Goal: Task Accomplishment & Management: Complete application form

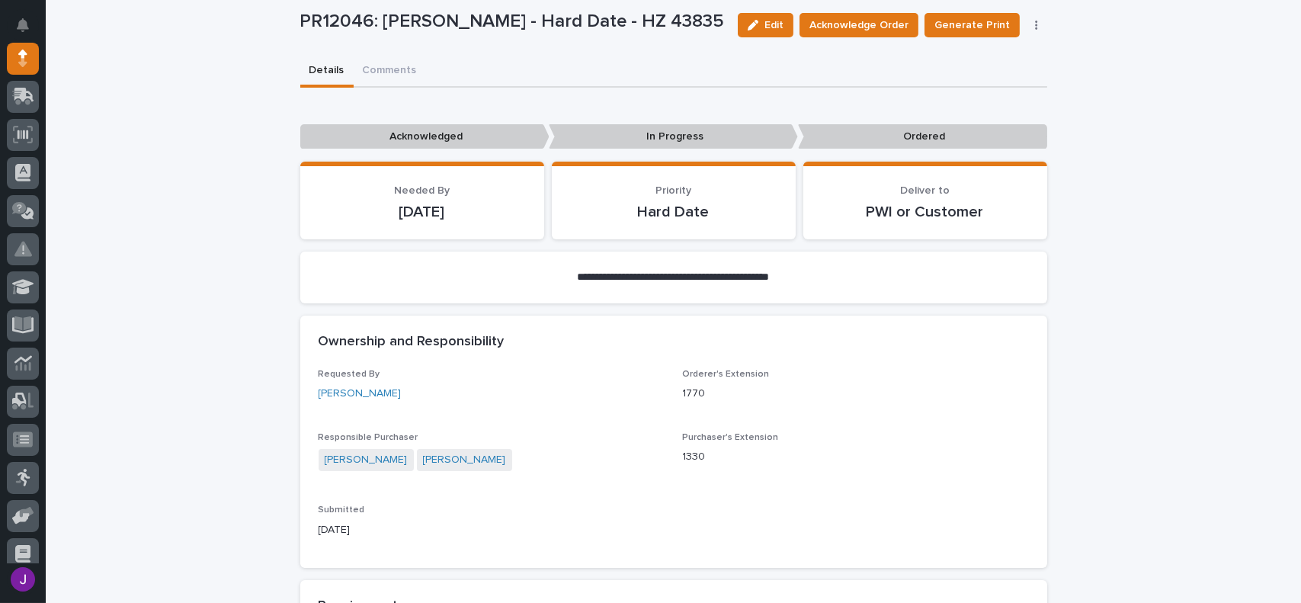
scroll to position [533, 0]
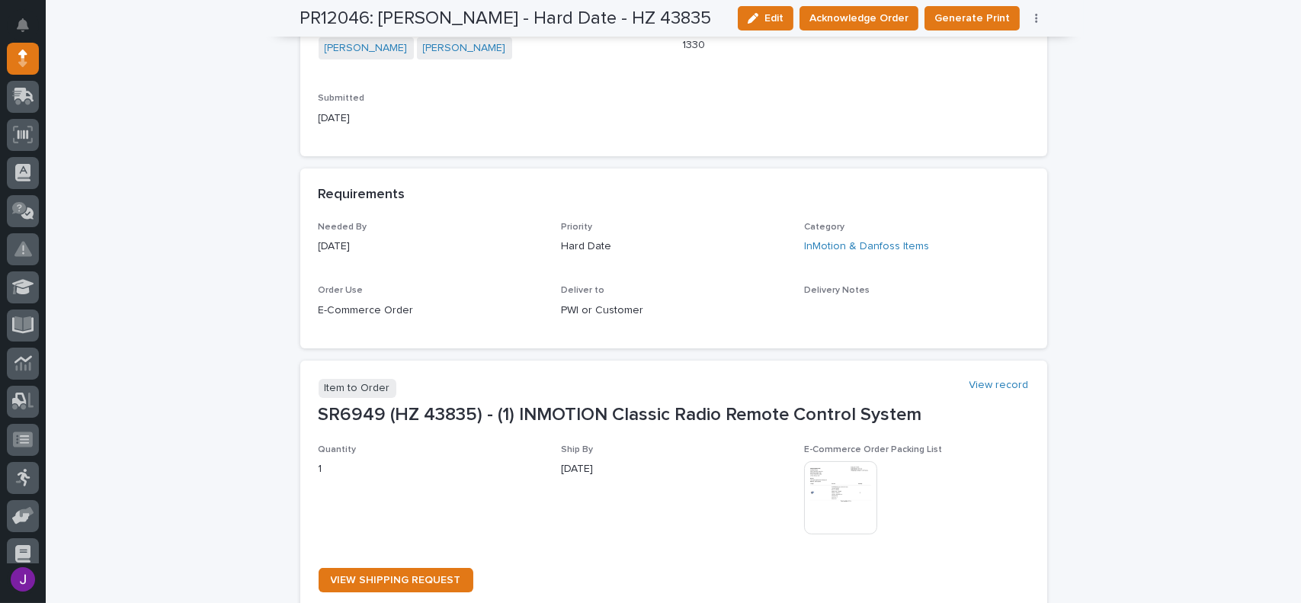
click at [825, 507] on img at bounding box center [840, 497] width 73 height 73
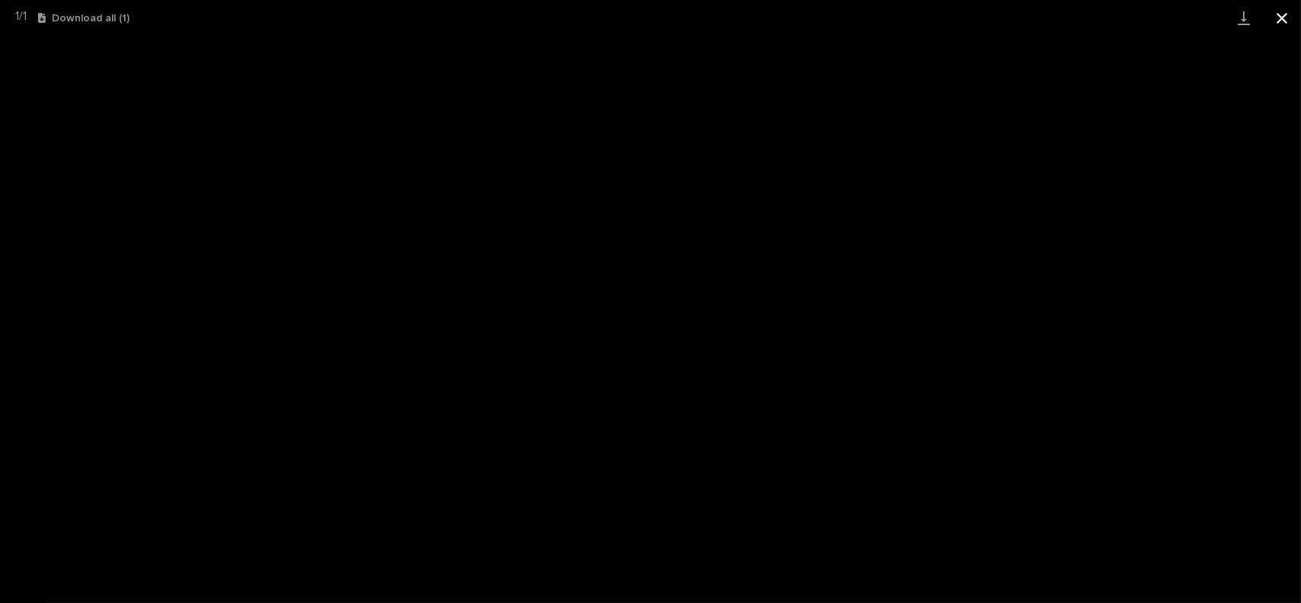
click at [1289, 13] on button "Close gallery" at bounding box center [1282, 18] width 38 height 36
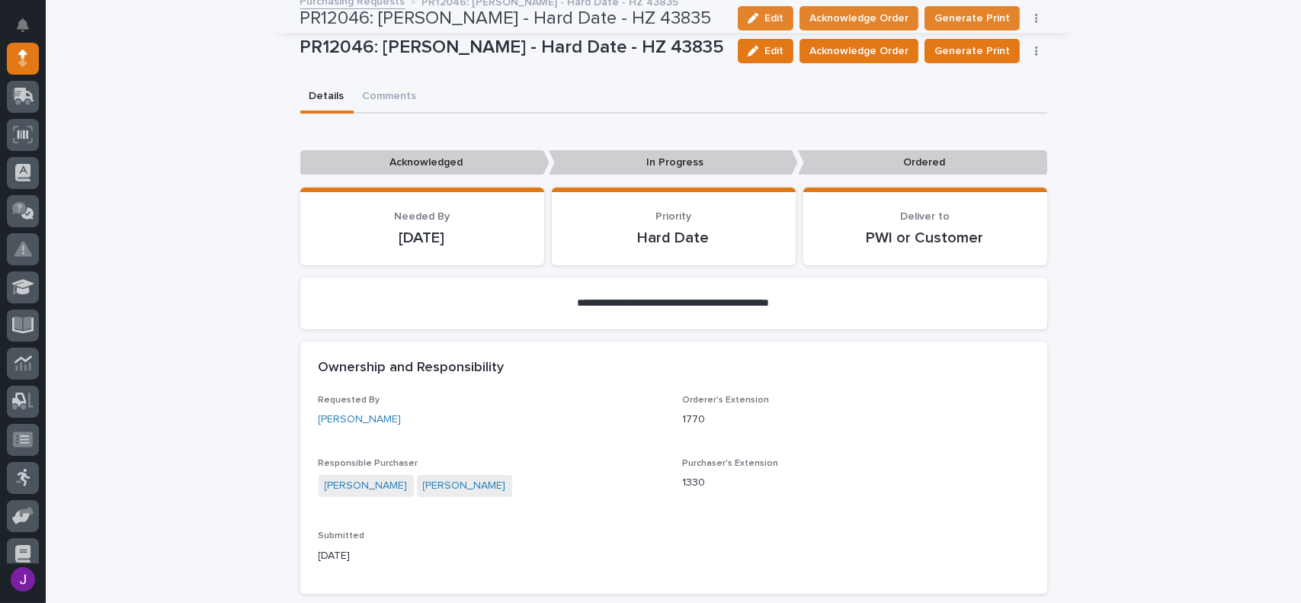
scroll to position [0, 0]
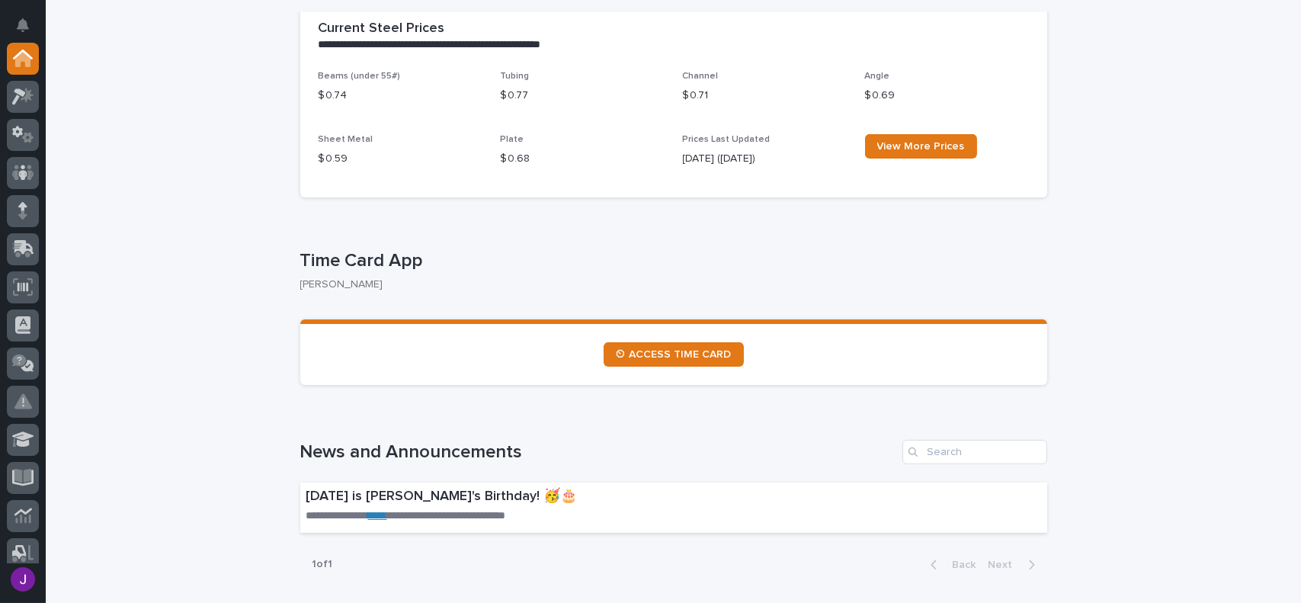
scroll to position [686, 0]
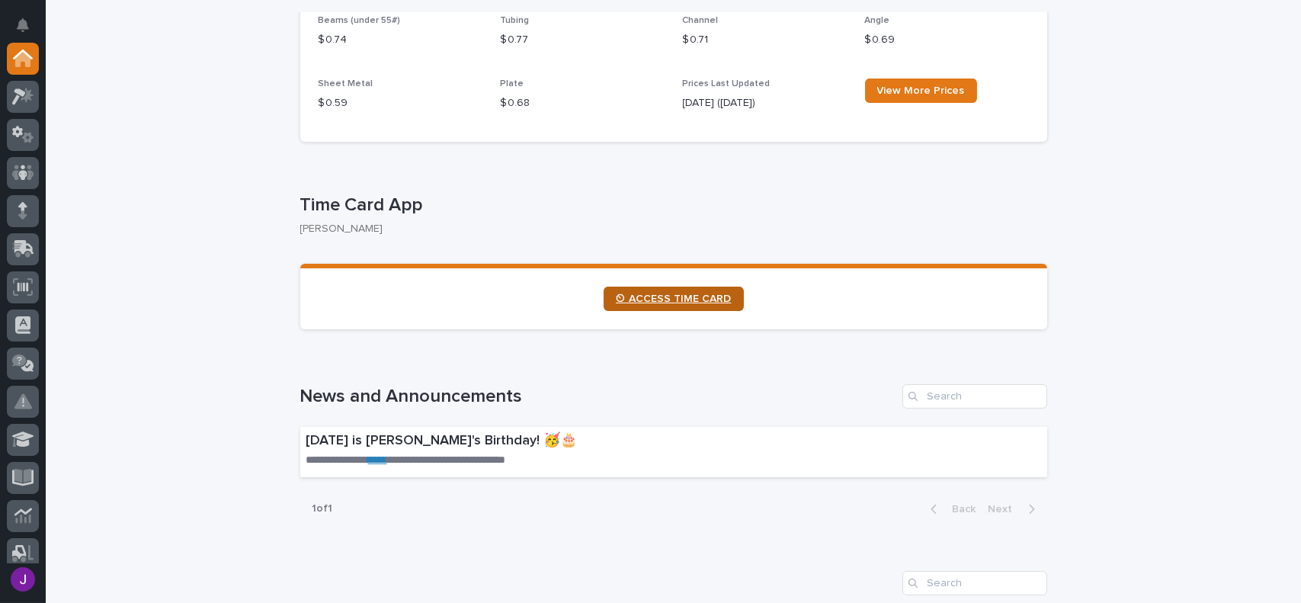
click at [664, 301] on span "⏲ ACCESS TIME CARD" at bounding box center [674, 298] width 116 height 11
click at [28, 242] on icon at bounding box center [23, 249] width 22 height 18
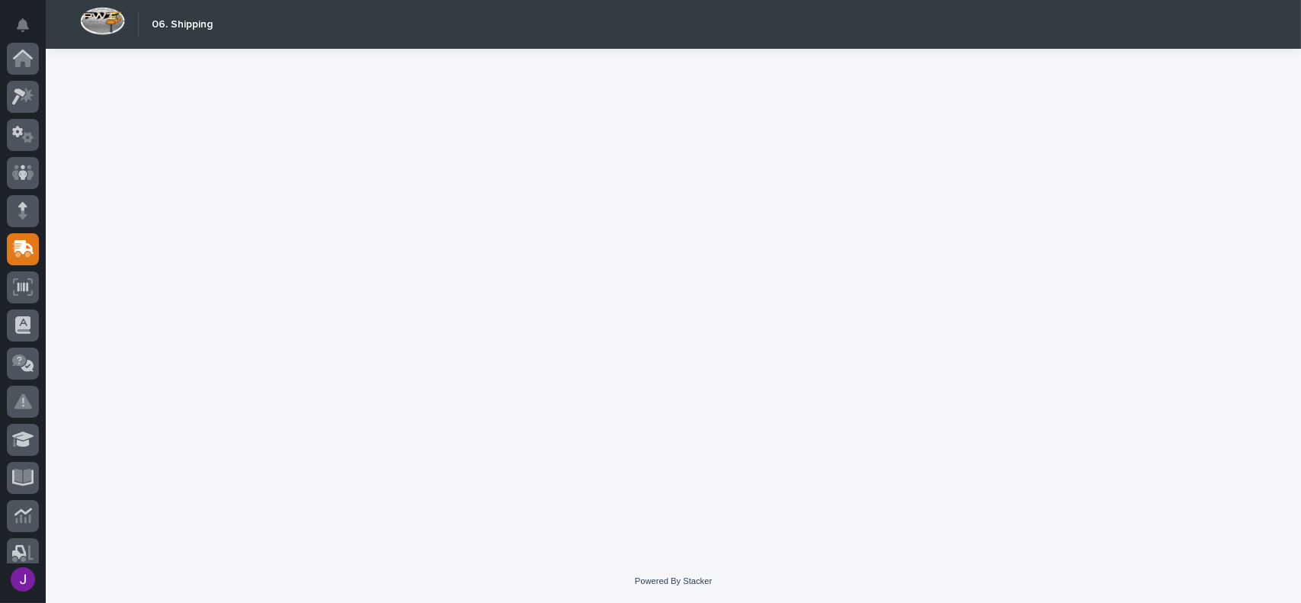
scroll to position [190, 0]
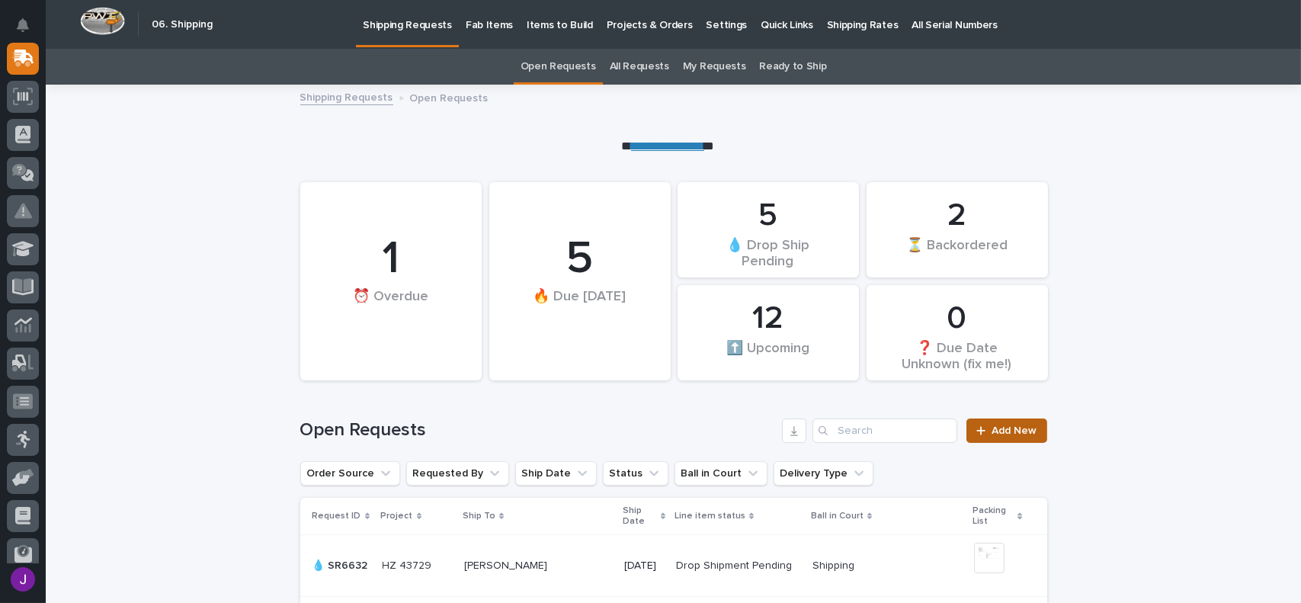
click at [1013, 427] on span "Add New" at bounding box center [1014, 430] width 45 height 11
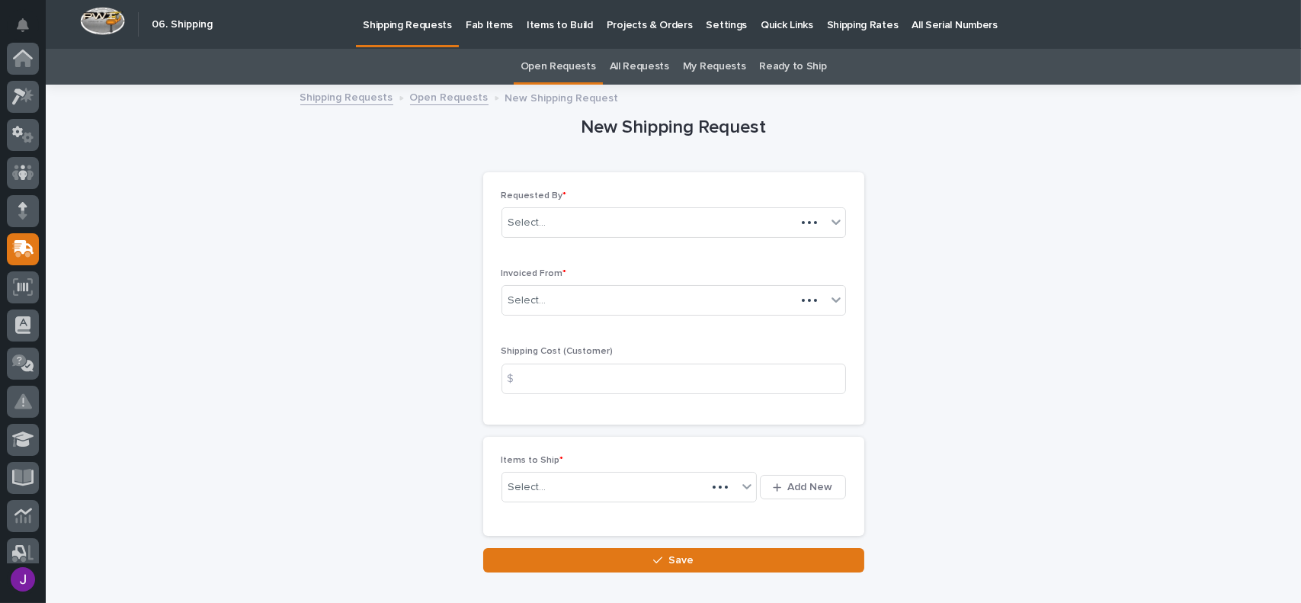
scroll to position [190, 0]
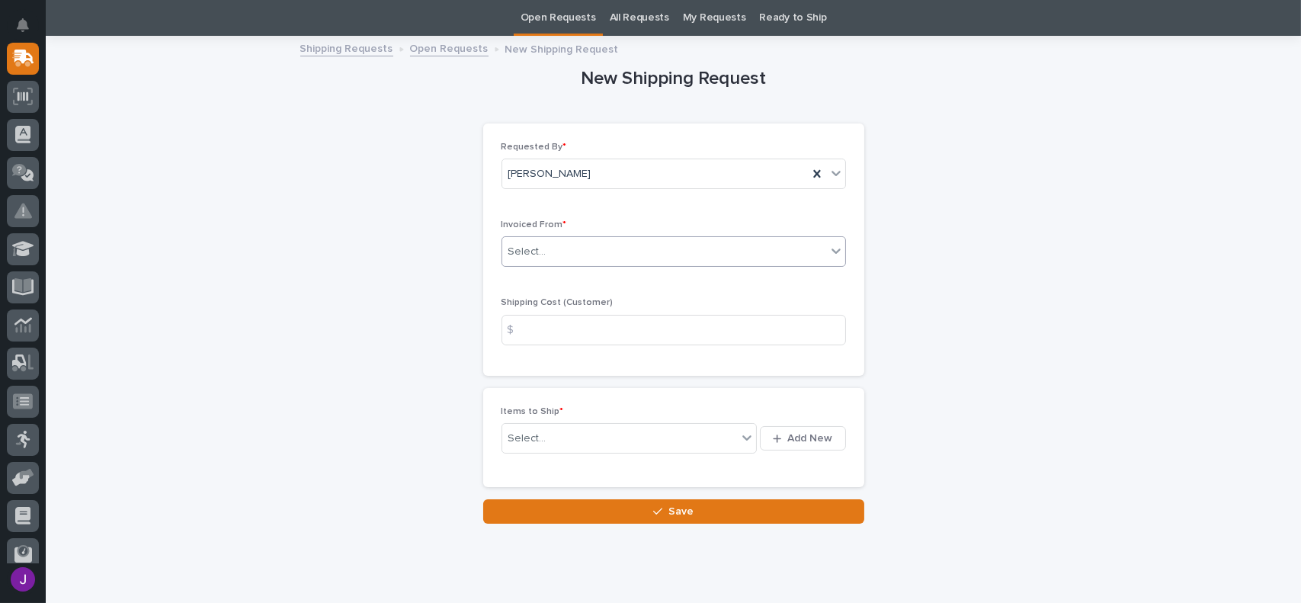
click at [553, 261] on div "Select..." at bounding box center [664, 251] width 324 height 25
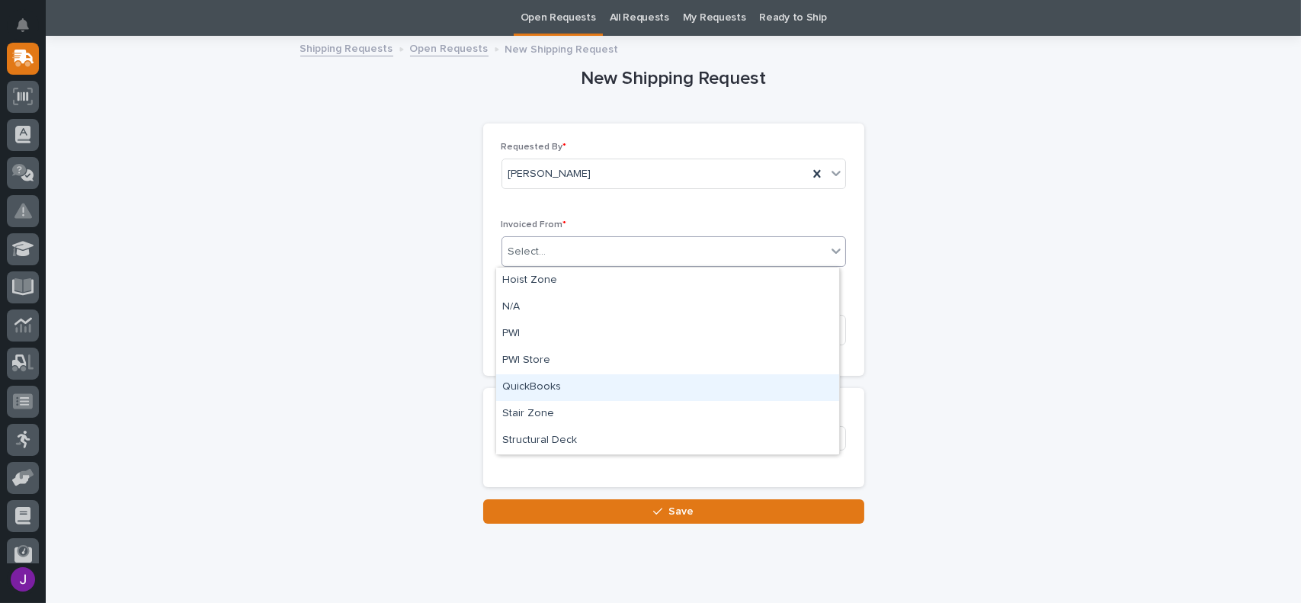
click at [534, 383] on div "QuickBooks" at bounding box center [667, 387] width 343 height 27
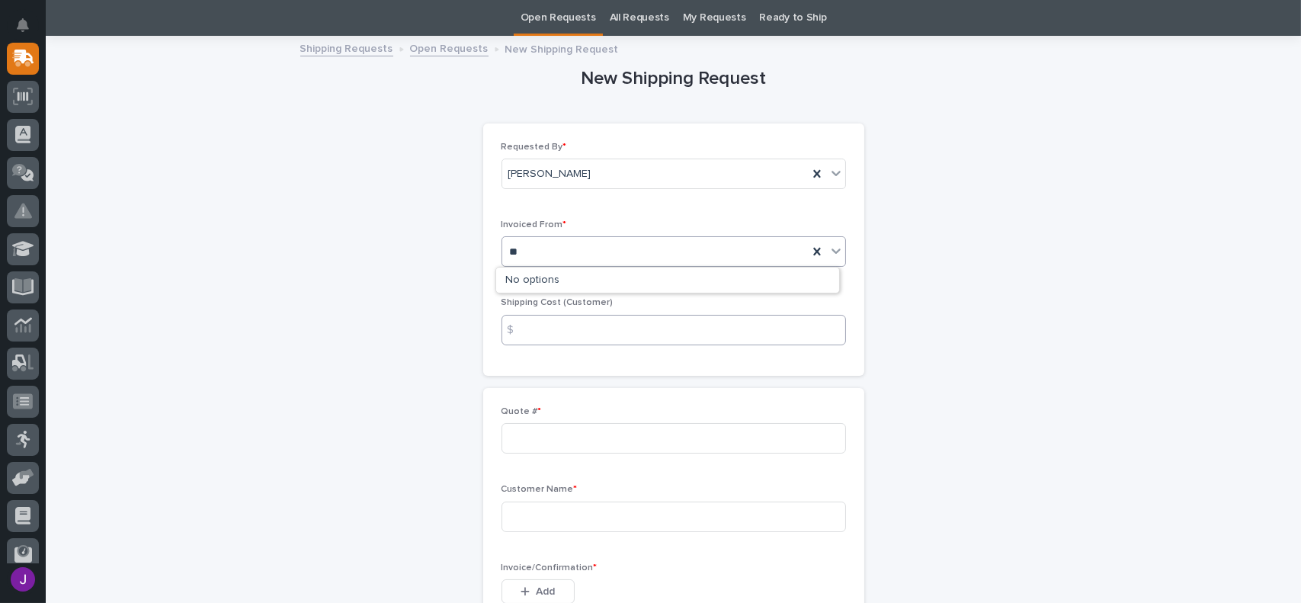
type input "*"
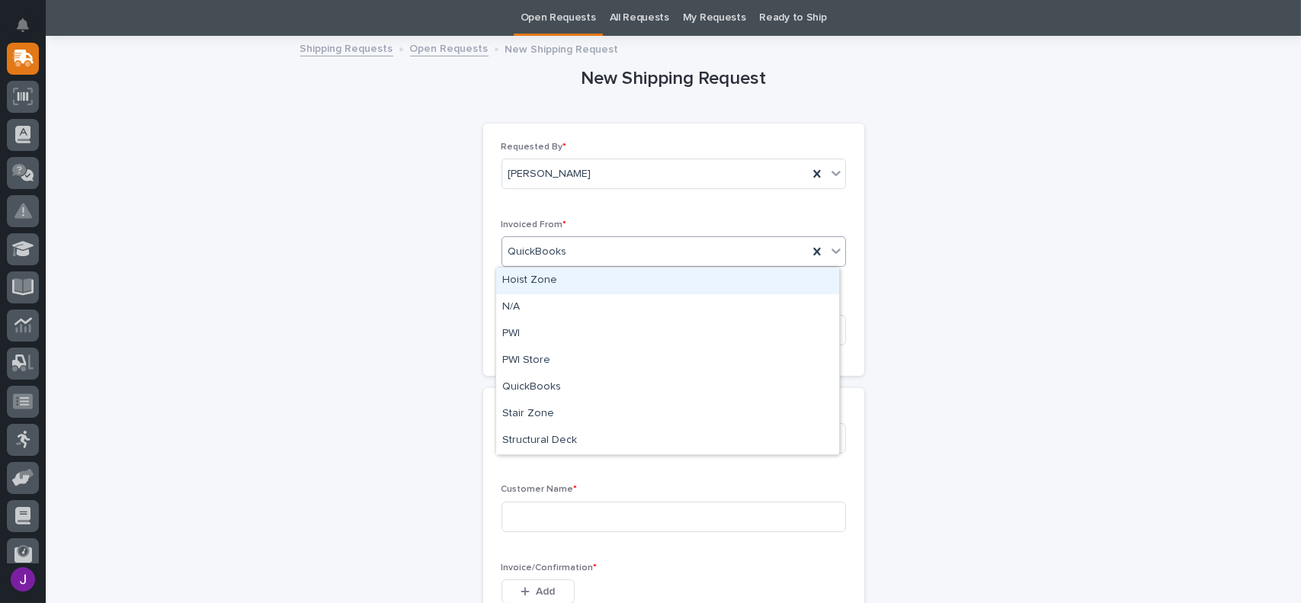
click at [555, 251] on span "QuickBooks" at bounding box center [537, 252] width 59 height 16
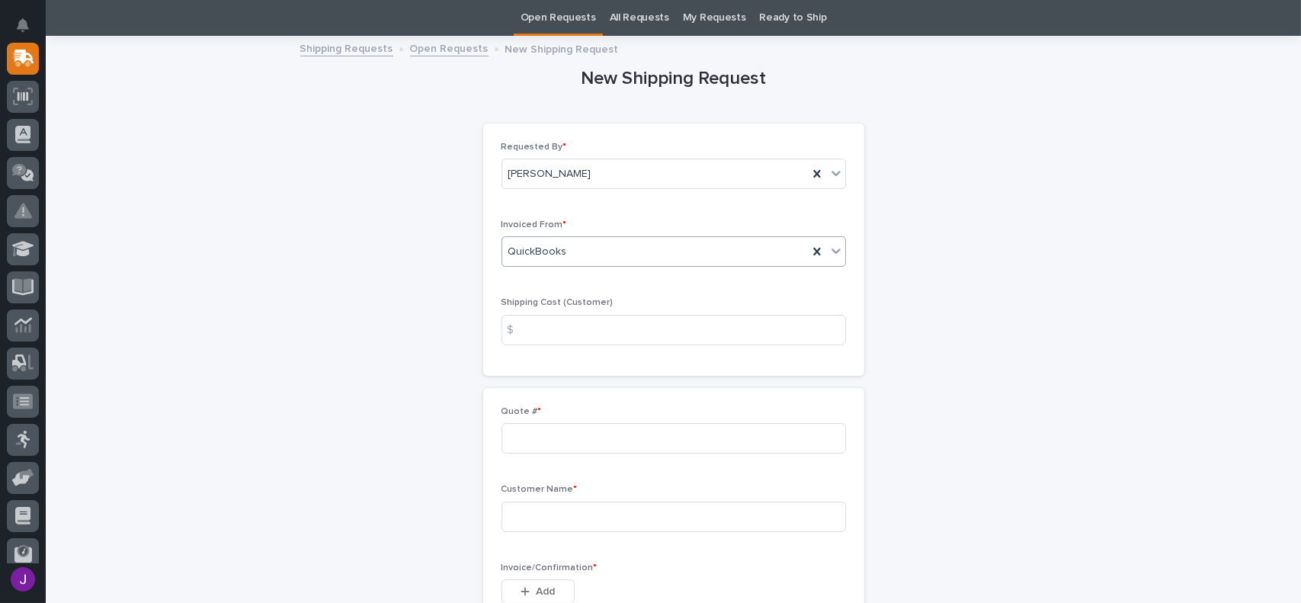
click at [523, 325] on div "$" at bounding box center [516, 330] width 30 height 30
click at [523, 334] on div "$" at bounding box center [516, 330] width 30 height 30
click at [523, 447] on input at bounding box center [673, 438] width 344 height 30
type input "136684"
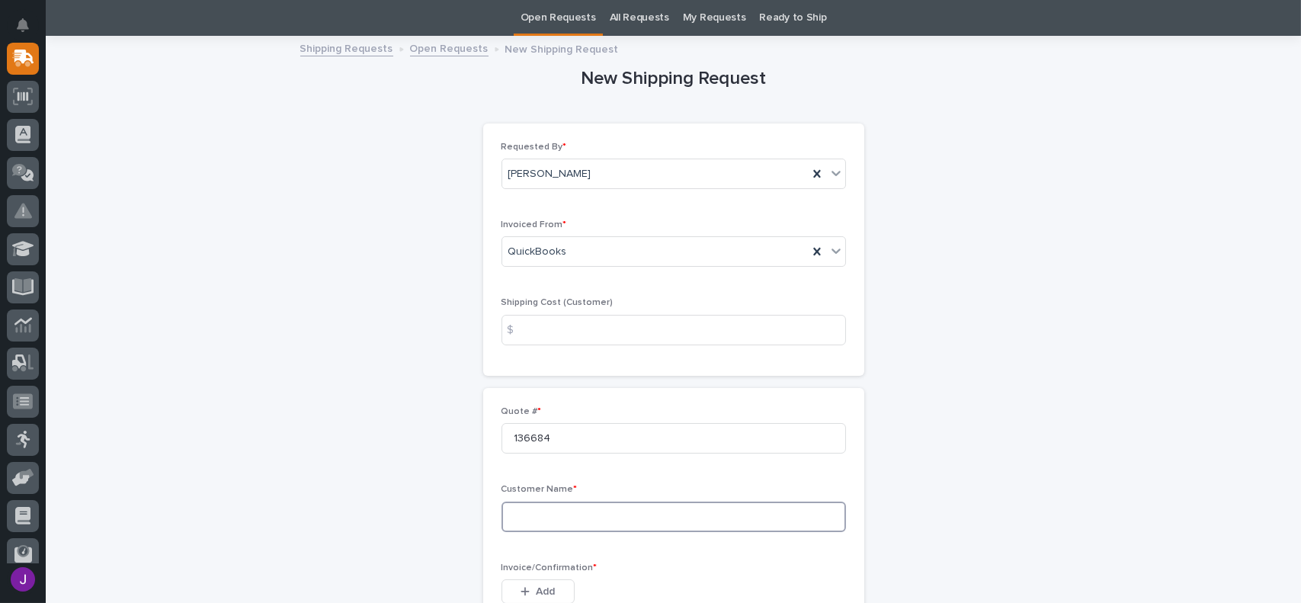
click at [512, 525] on input at bounding box center [673, 516] width 344 height 30
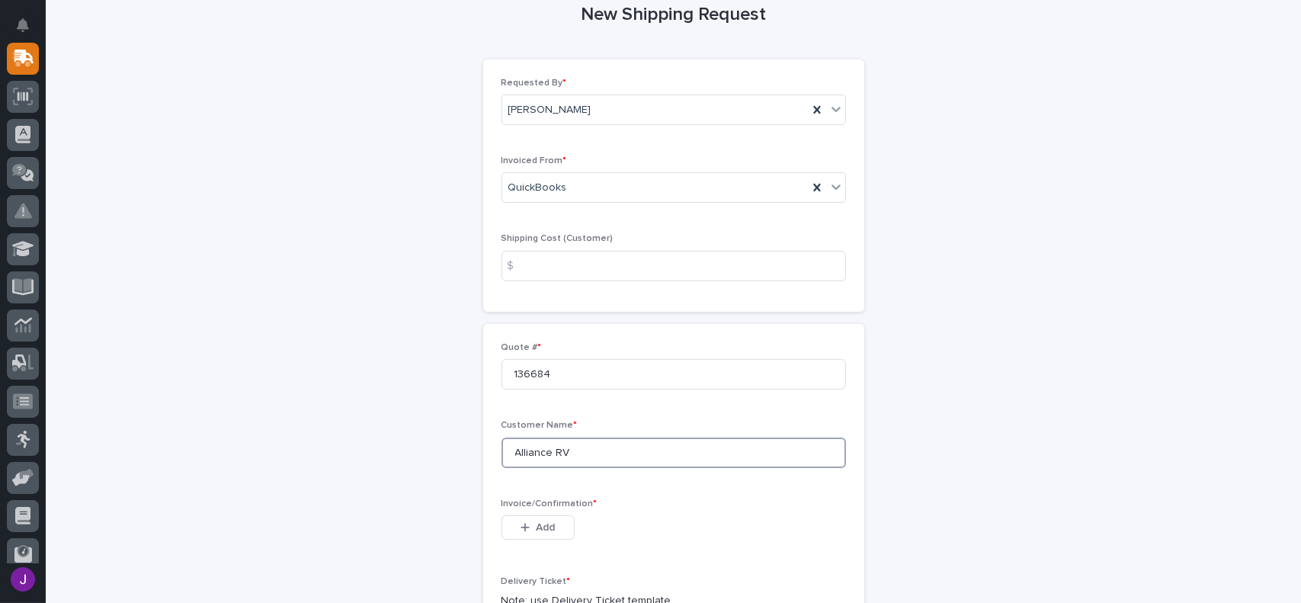
scroll to position [125, 0]
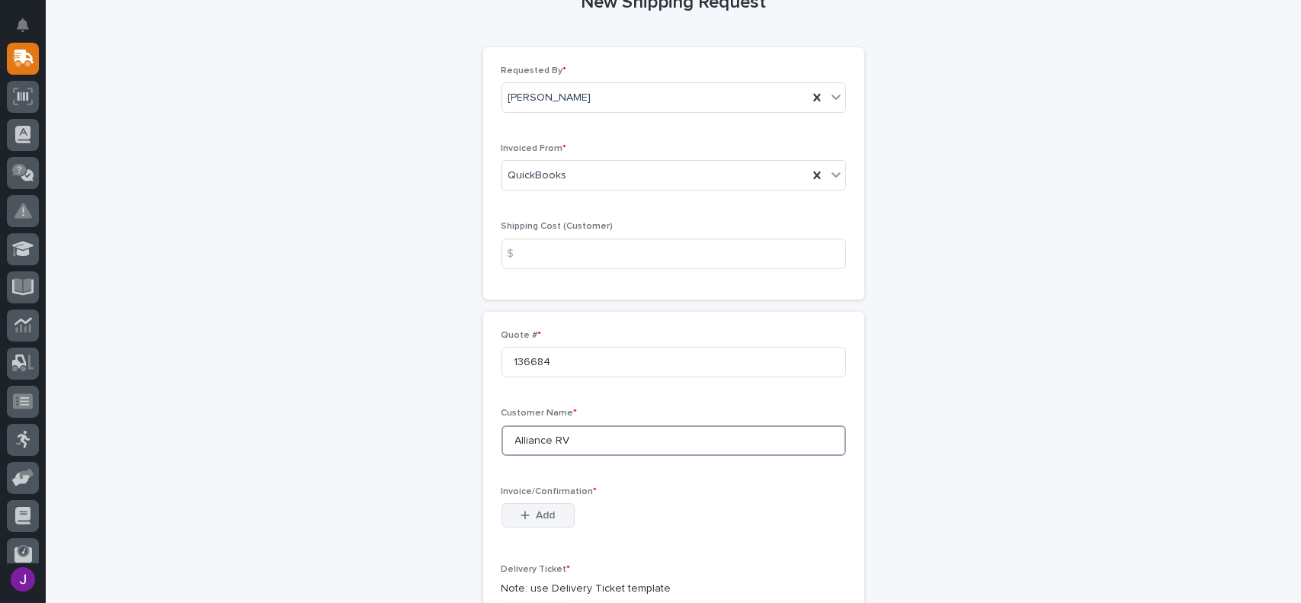
type input "Alliance RV"
click at [512, 524] on button "Add" at bounding box center [537, 515] width 73 height 24
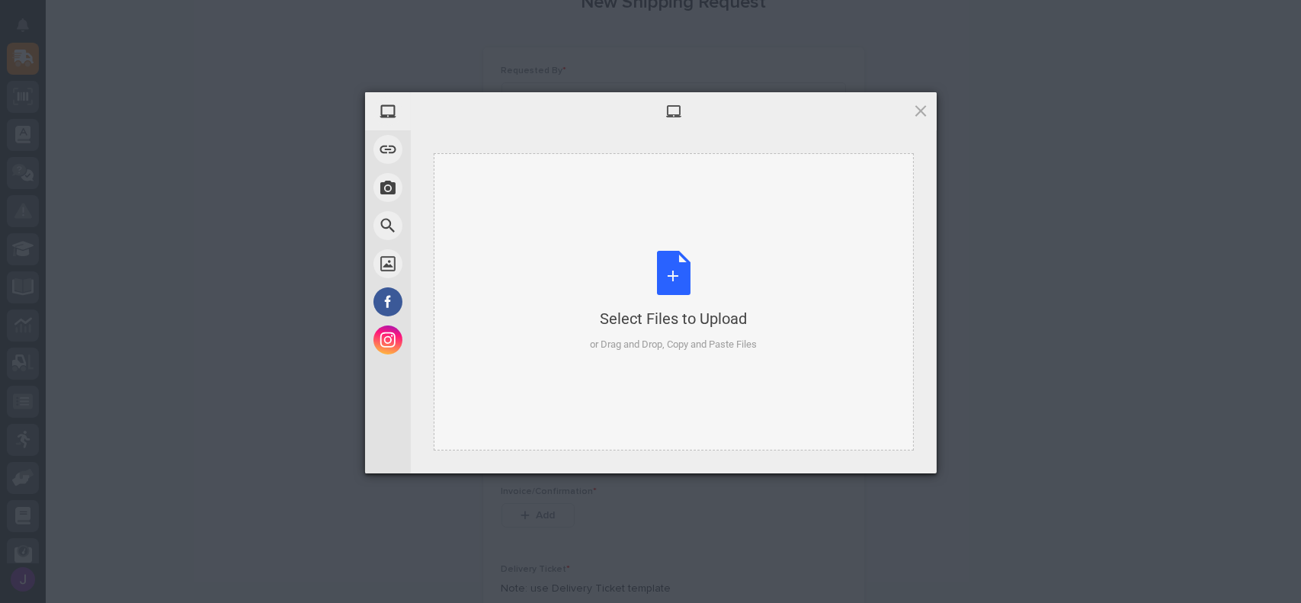
click at [679, 273] on div "Select Files to Upload or Drag and Drop, Copy and Paste Files" at bounding box center [673, 301] width 167 height 101
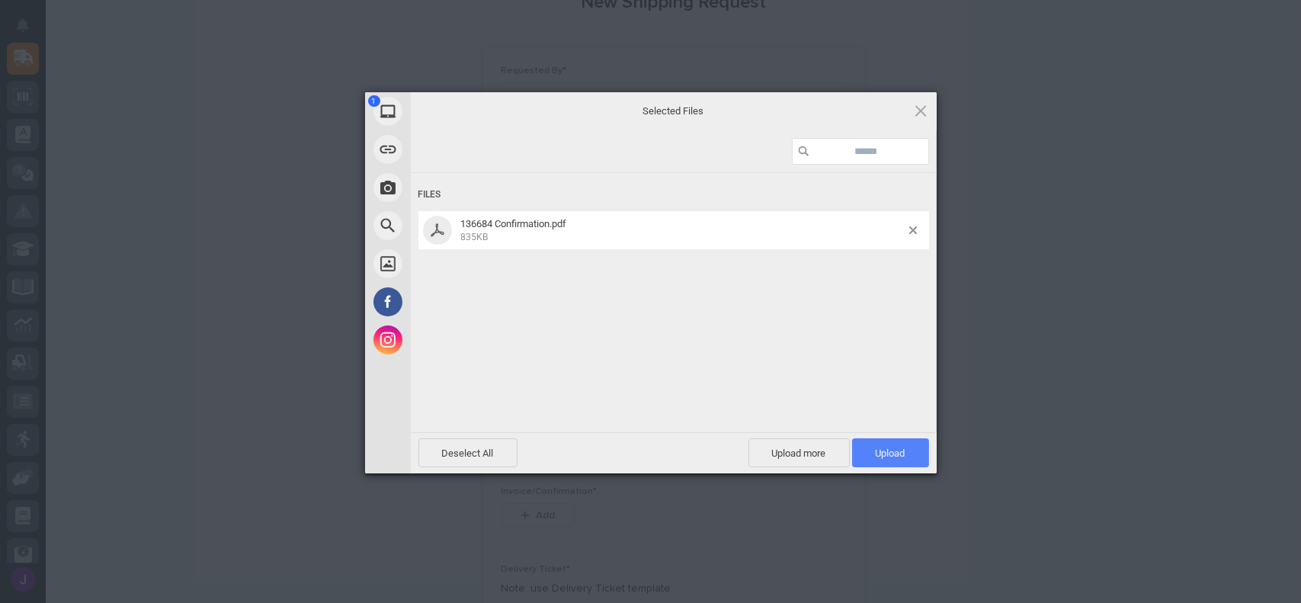
click at [884, 460] on span "Upload 1" at bounding box center [890, 452] width 77 height 29
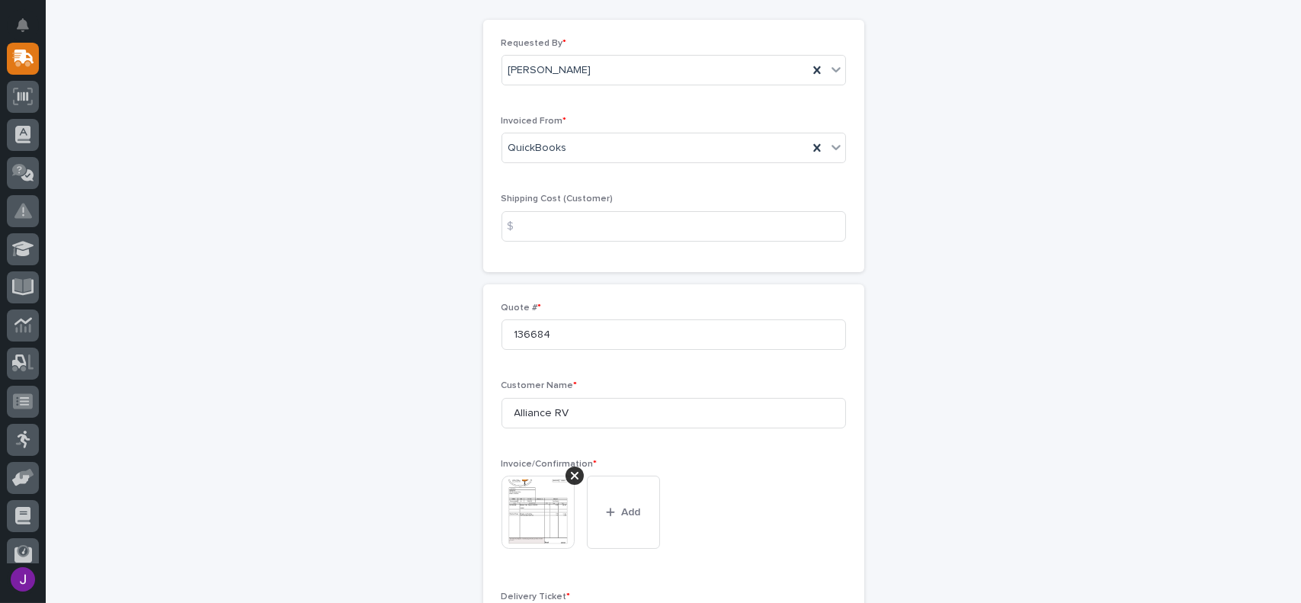
scroll to position [305, 0]
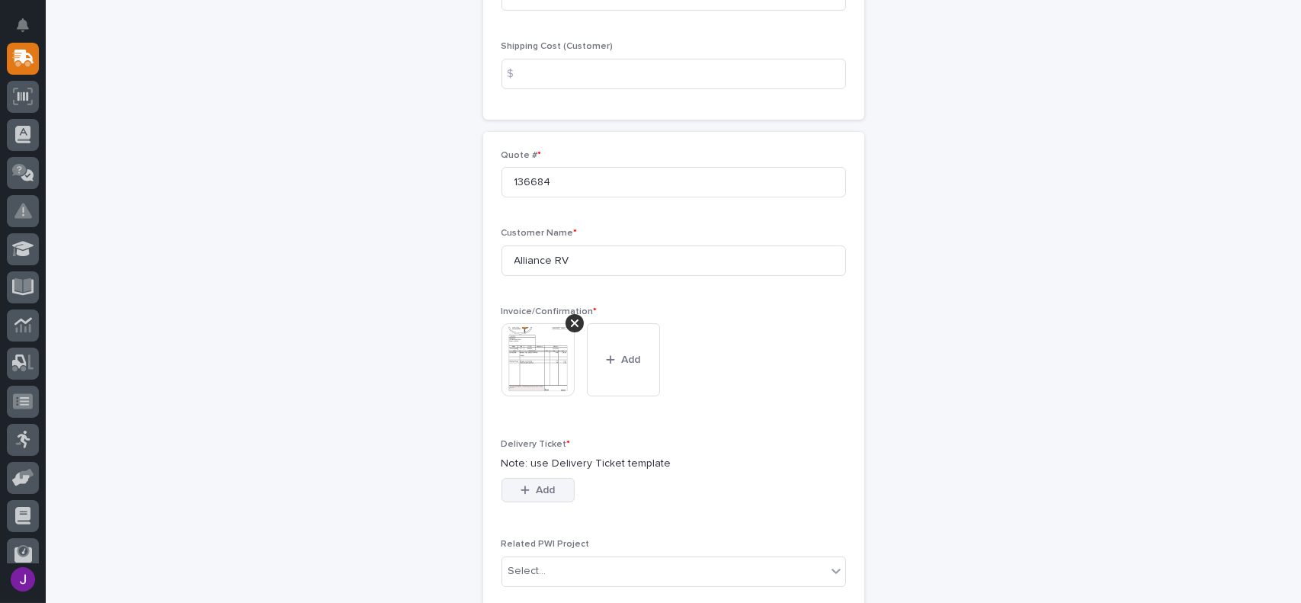
click at [536, 488] on span "Add" at bounding box center [545, 490] width 19 height 14
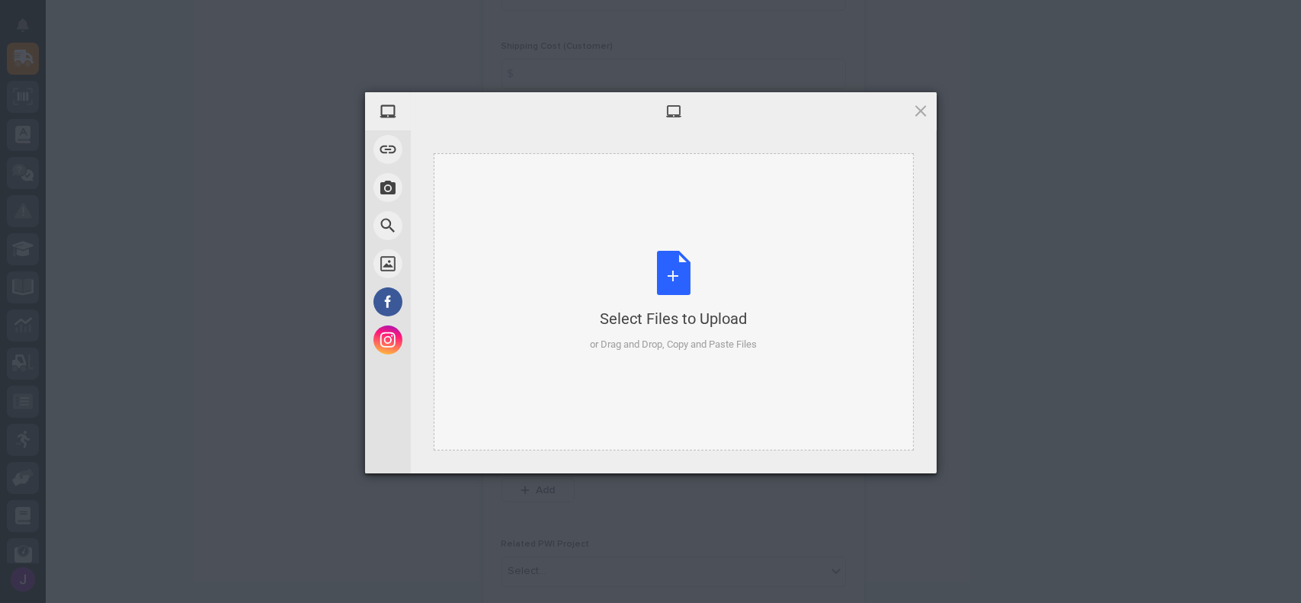
click at [668, 269] on div "Select Files to Upload or Drag and Drop, Copy and Paste Files" at bounding box center [673, 301] width 167 height 101
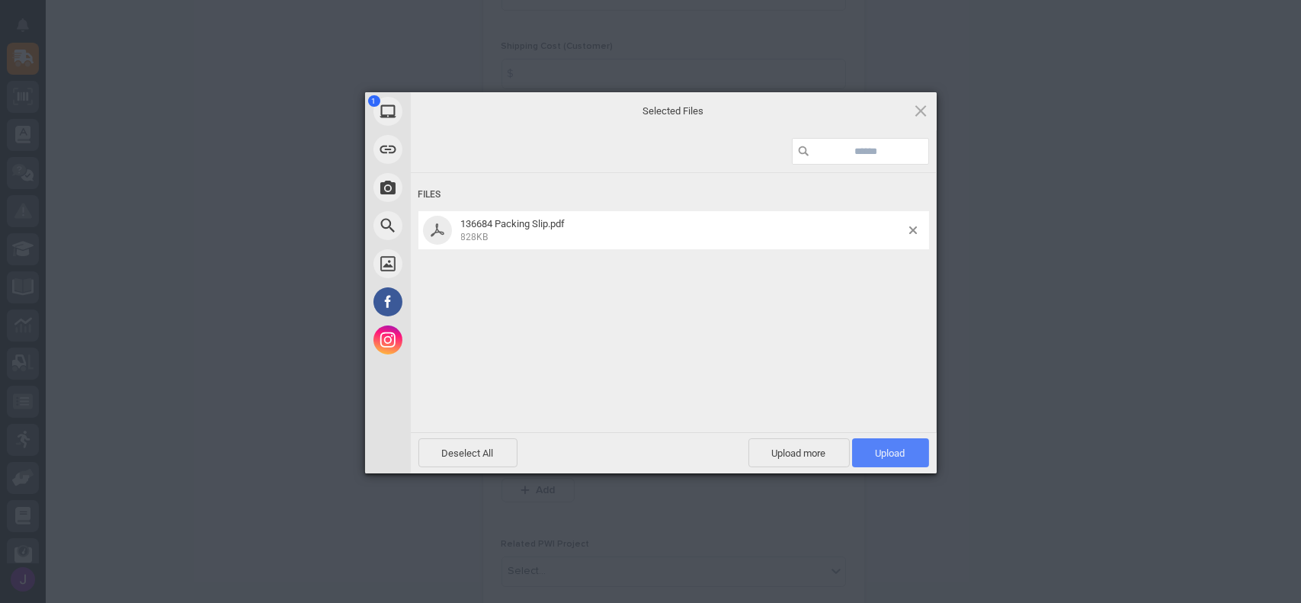
click at [878, 444] on span "Upload 1" at bounding box center [890, 452] width 77 height 29
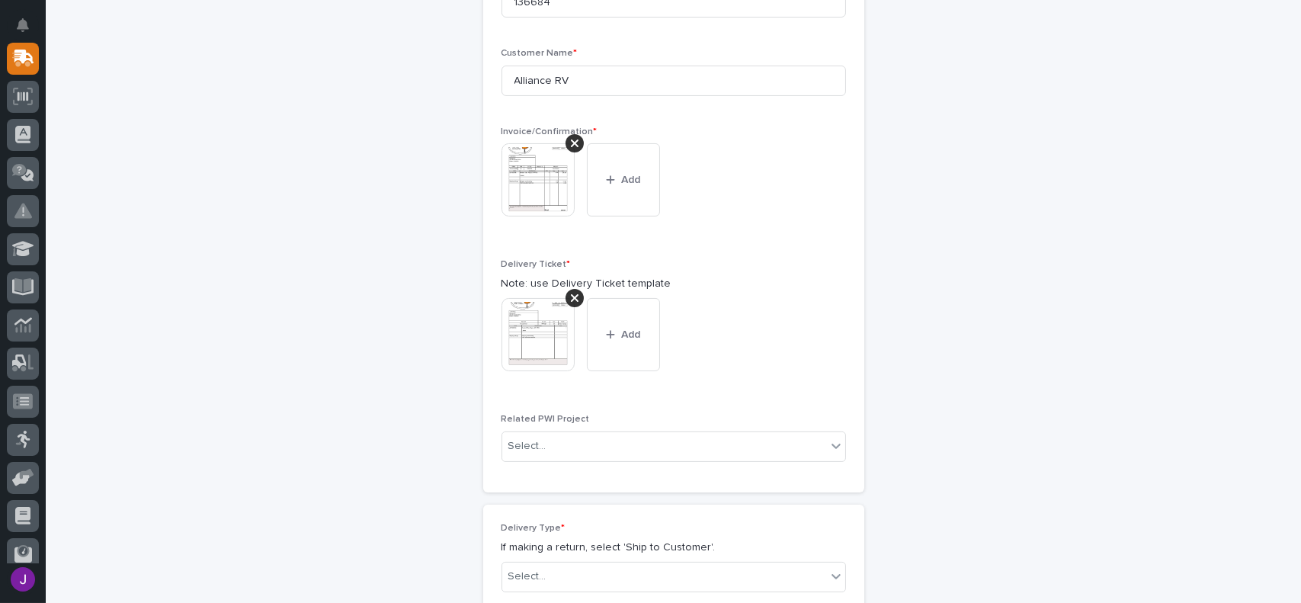
scroll to position [637, 0]
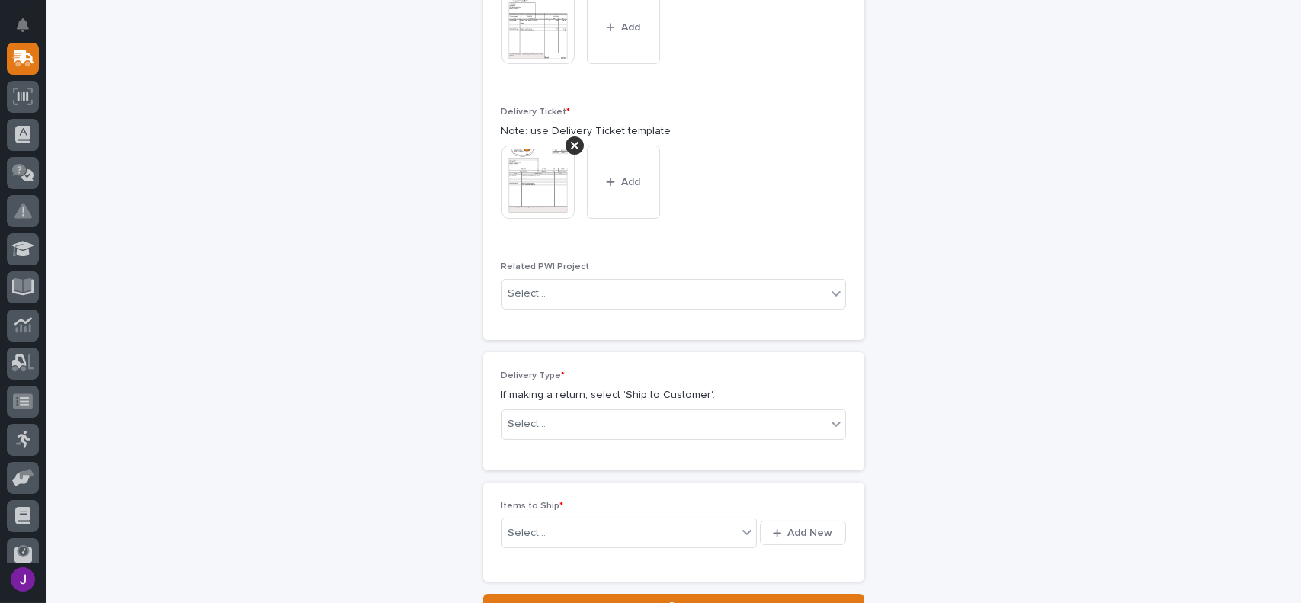
click at [671, 408] on div "Delivery Type * If making a return, select 'Ship to Customer'. Select..." at bounding box center [673, 411] width 344 height 82
click at [591, 417] on div "Select..." at bounding box center [664, 423] width 324 height 25
click at [550, 441] on div "Ship to Customer" at bounding box center [667, 453] width 343 height 27
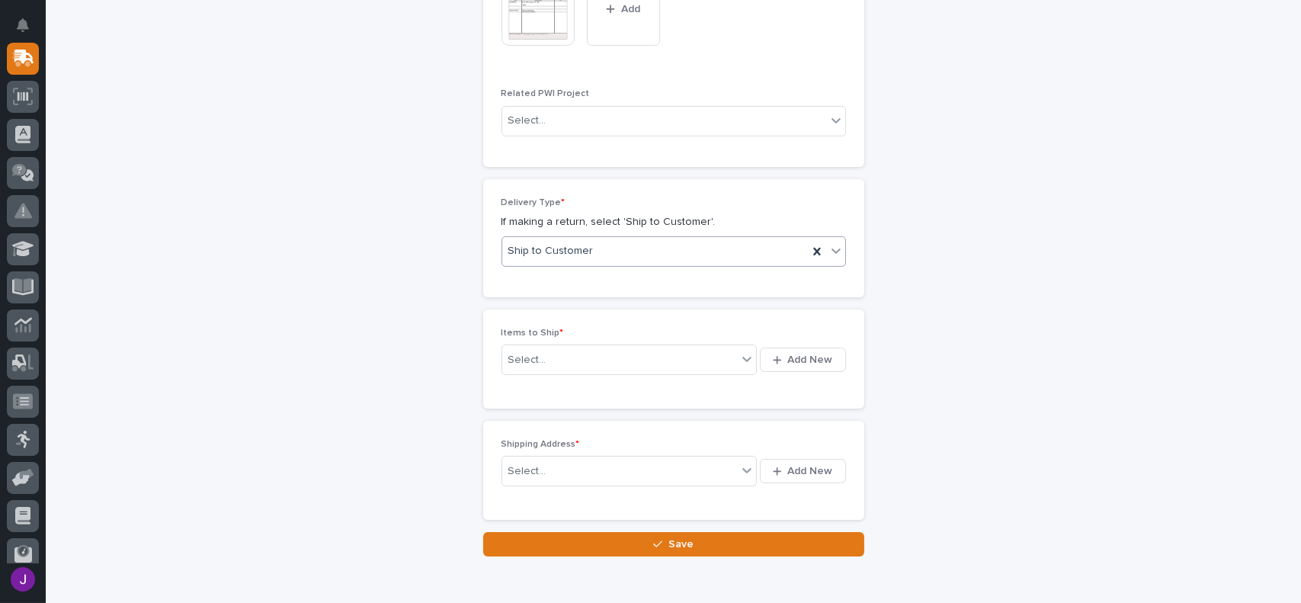
scroll to position [844, 0]
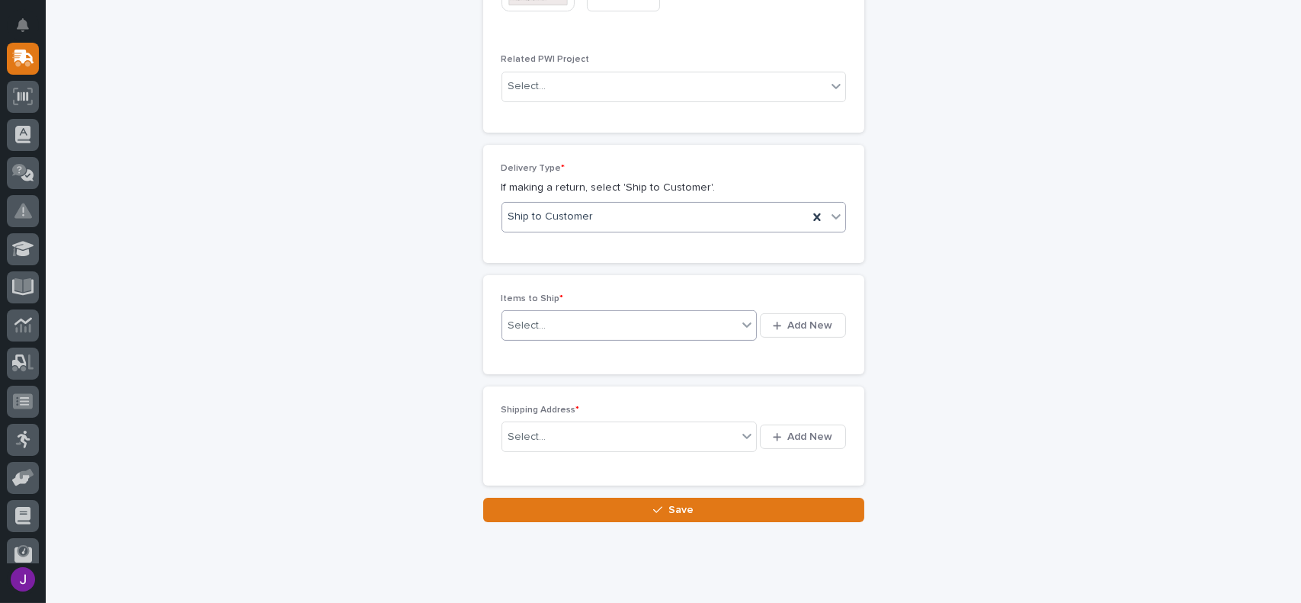
click at [610, 323] on div "Select..." at bounding box center [619, 325] width 235 height 19
click at [788, 325] on span "Add New" at bounding box center [810, 326] width 45 height 14
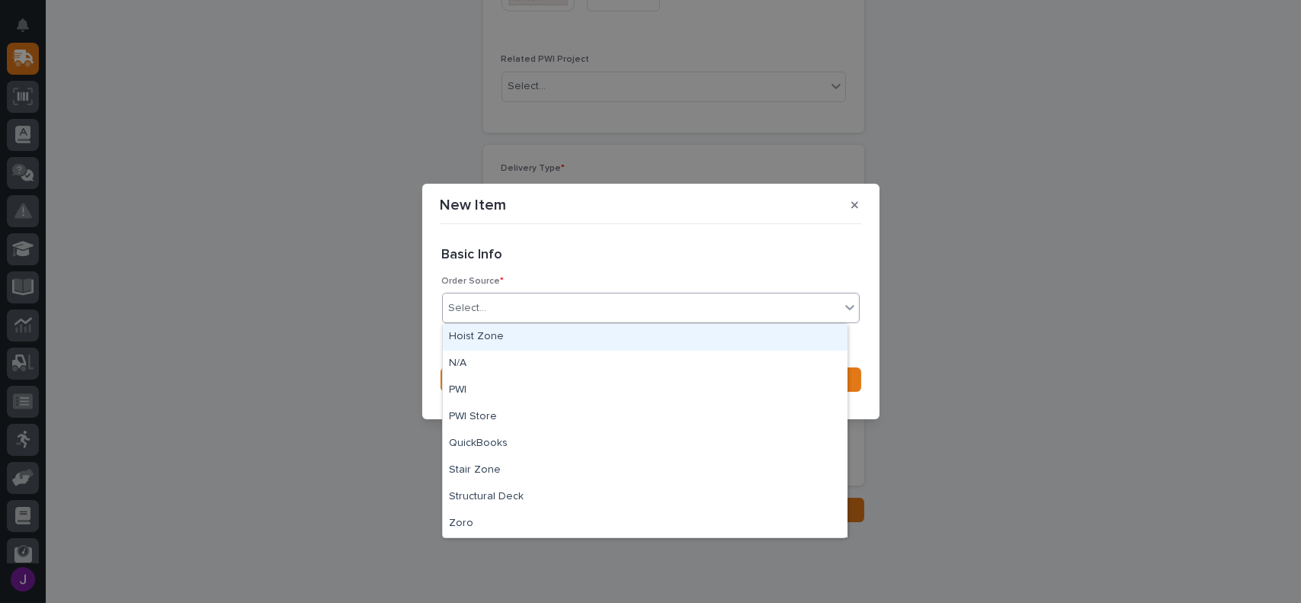
click at [485, 294] on div "Select..." at bounding box center [651, 308] width 418 height 30
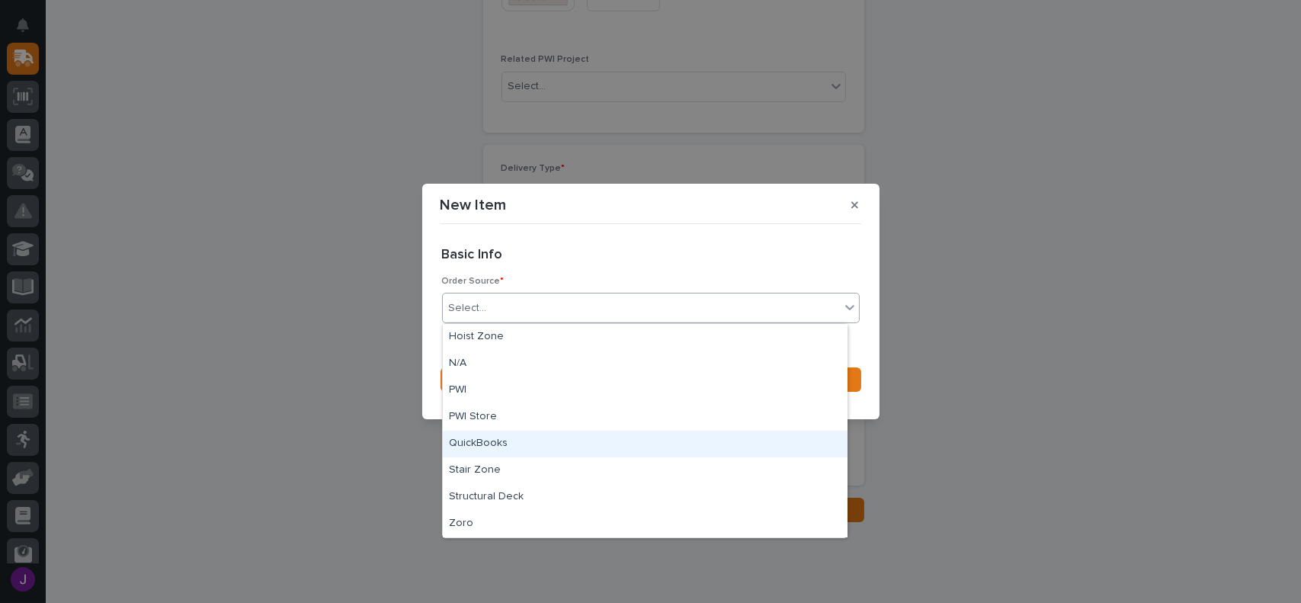
click at [482, 447] on div "QuickBooks" at bounding box center [645, 444] width 405 height 27
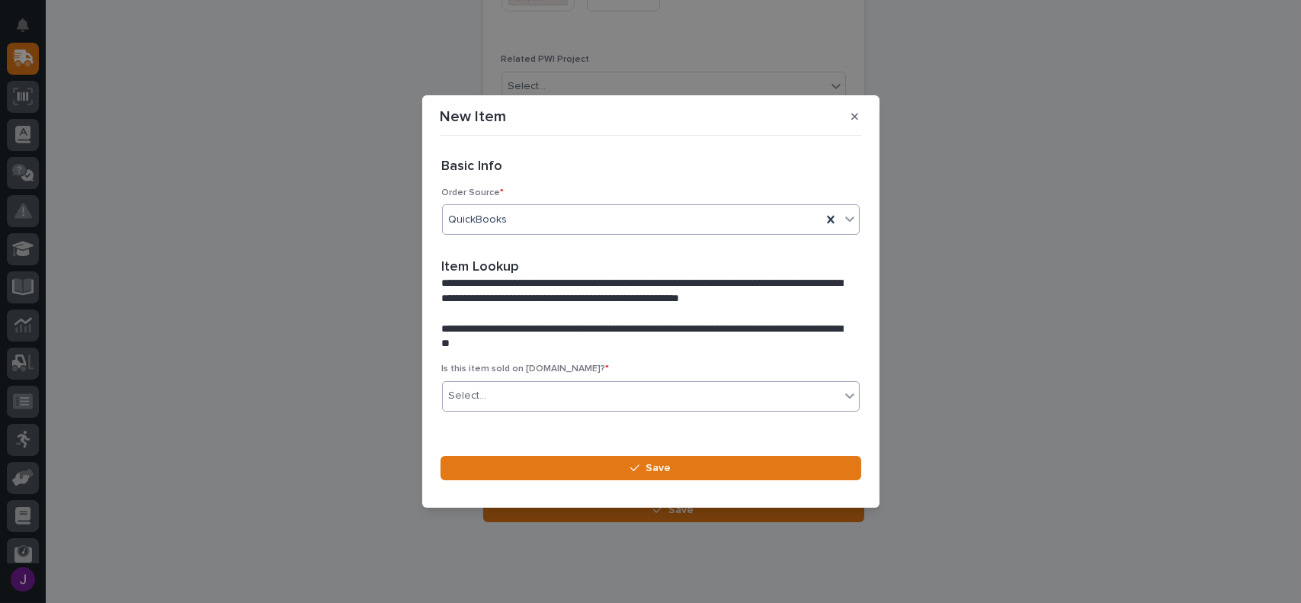
click at [488, 395] on input "text" at bounding box center [489, 395] width 2 height 13
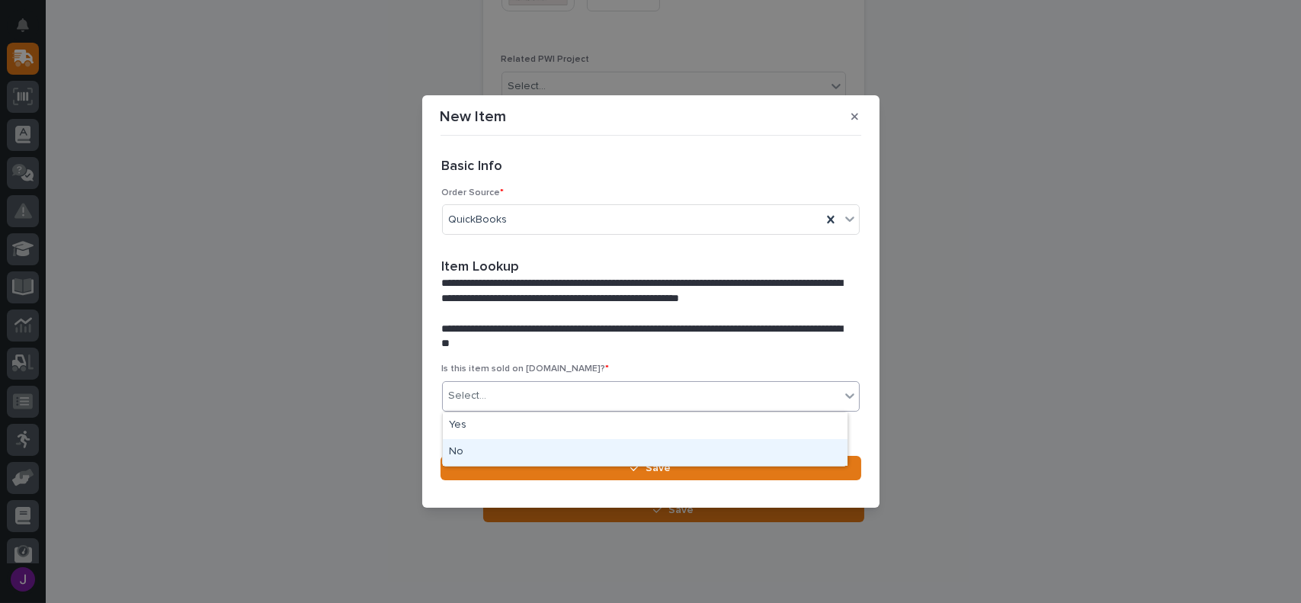
click at [467, 447] on div "No" at bounding box center [645, 452] width 405 height 27
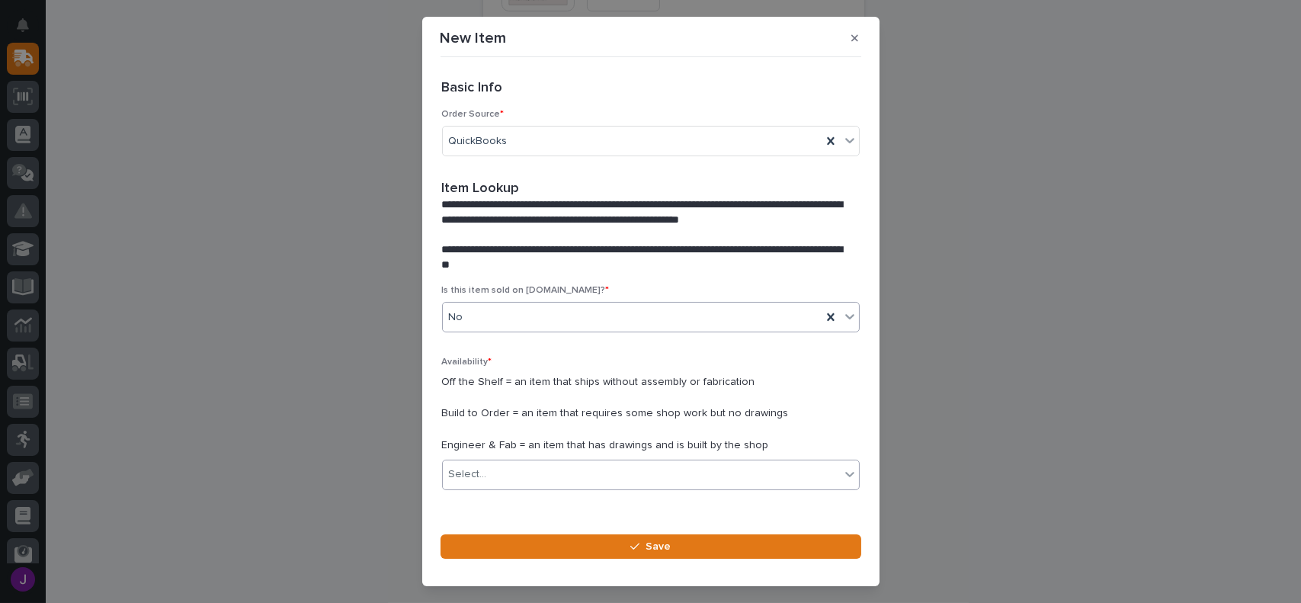
click at [491, 472] on div "Select..." at bounding box center [641, 474] width 397 height 25
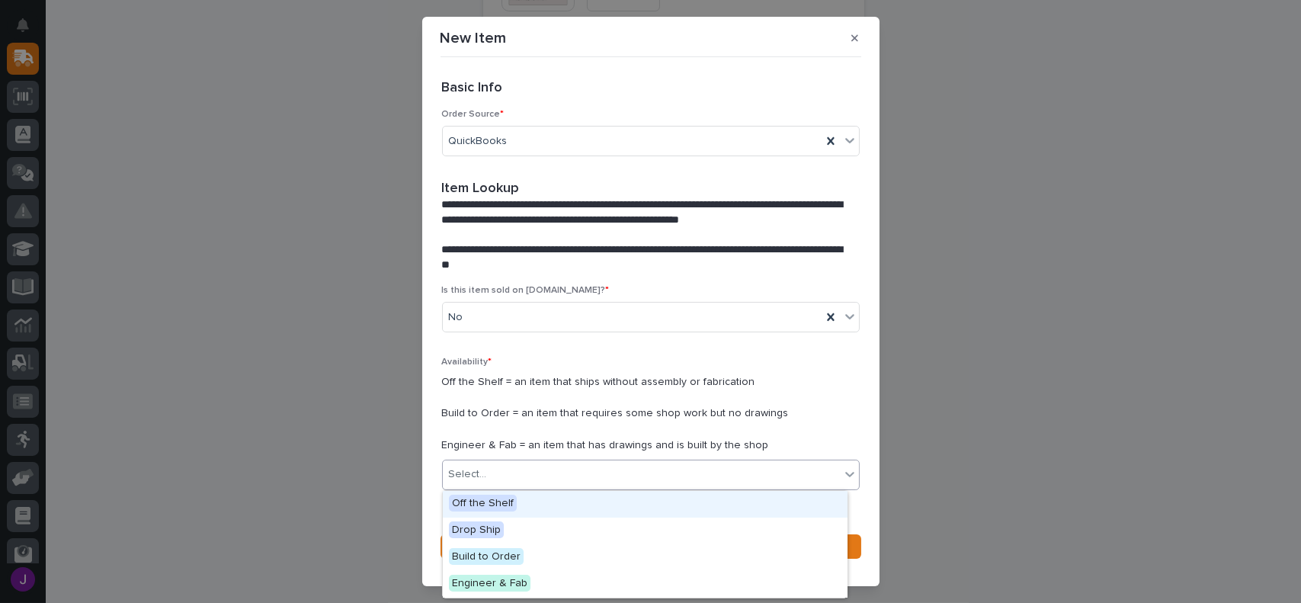
click at [491, 498] on span "Off the Shelf" at bounding box center [483, 503] width 68 height 17
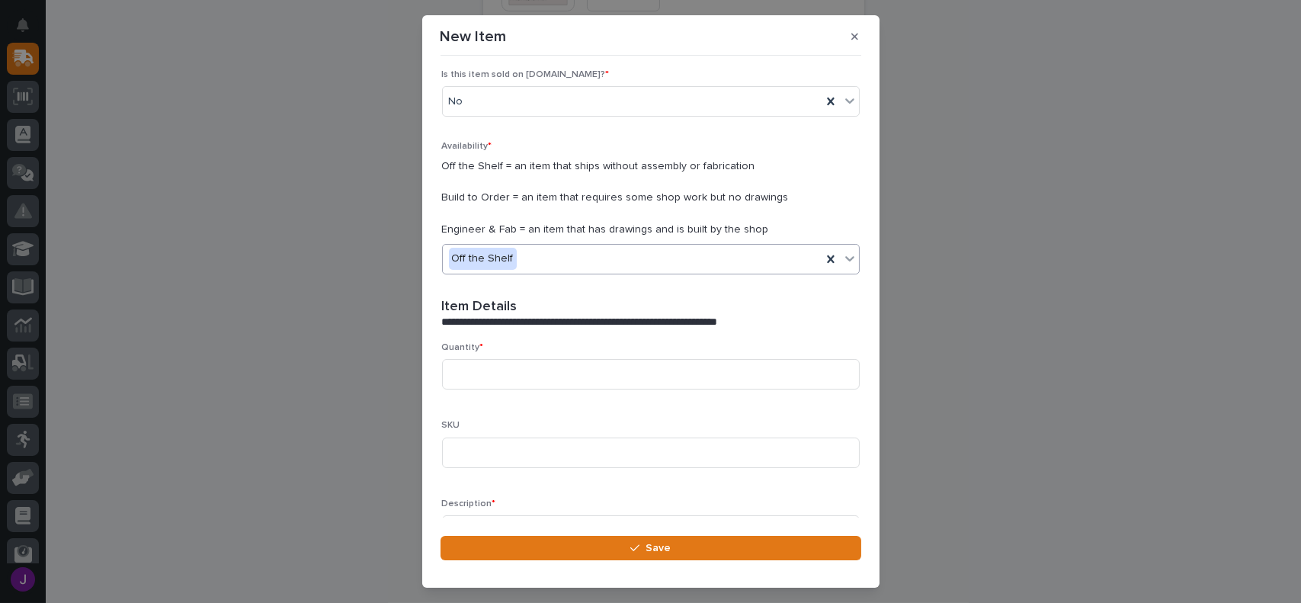
scroll to position [229, 0]
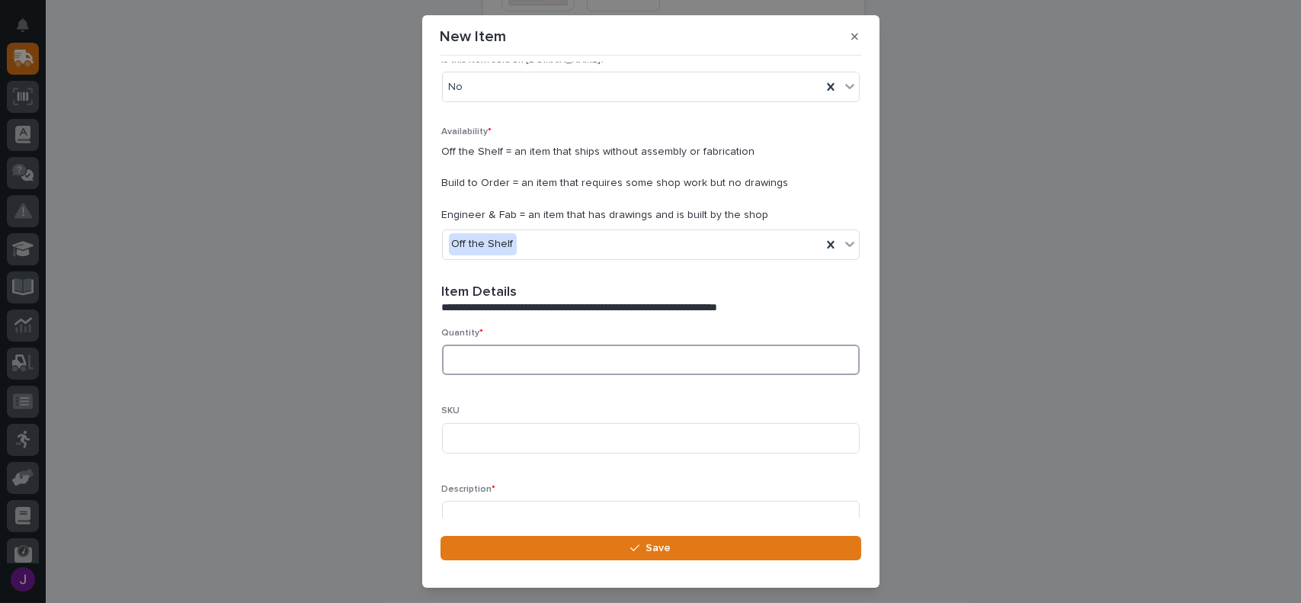
click at [488, 357] on input at bounding box center [651, 359] width 418 height 30
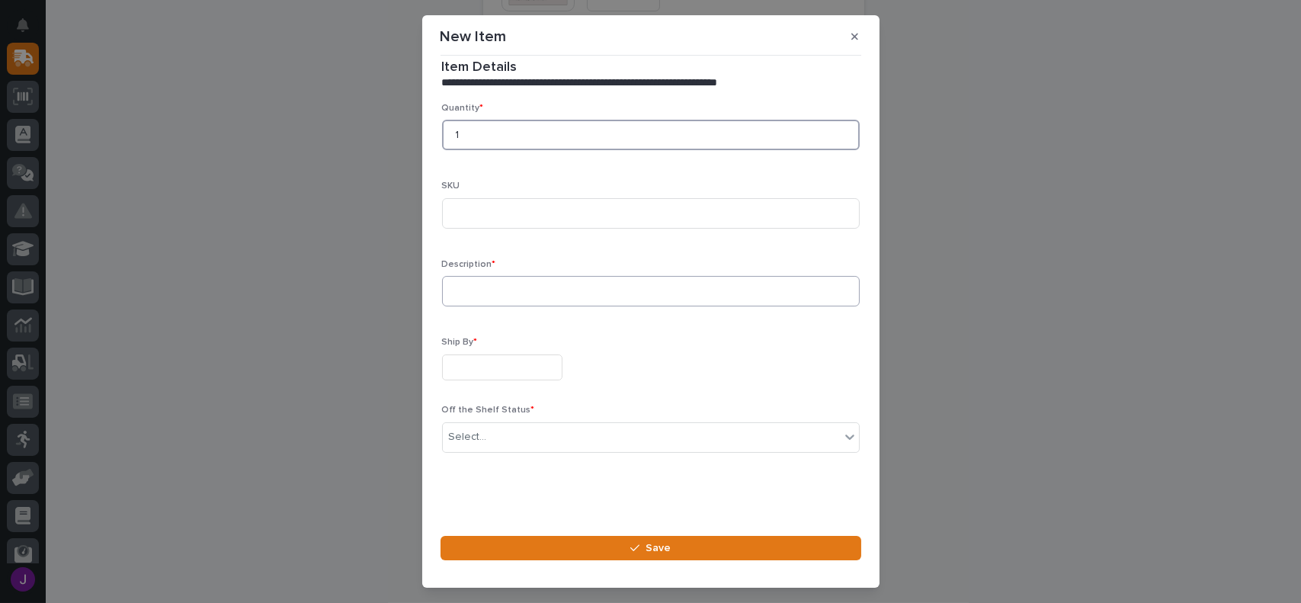
scroll to position [454, 0]
type input "1"
click at [464, 370] on input "text" at bounding box center [502, 367] width 120 height 27
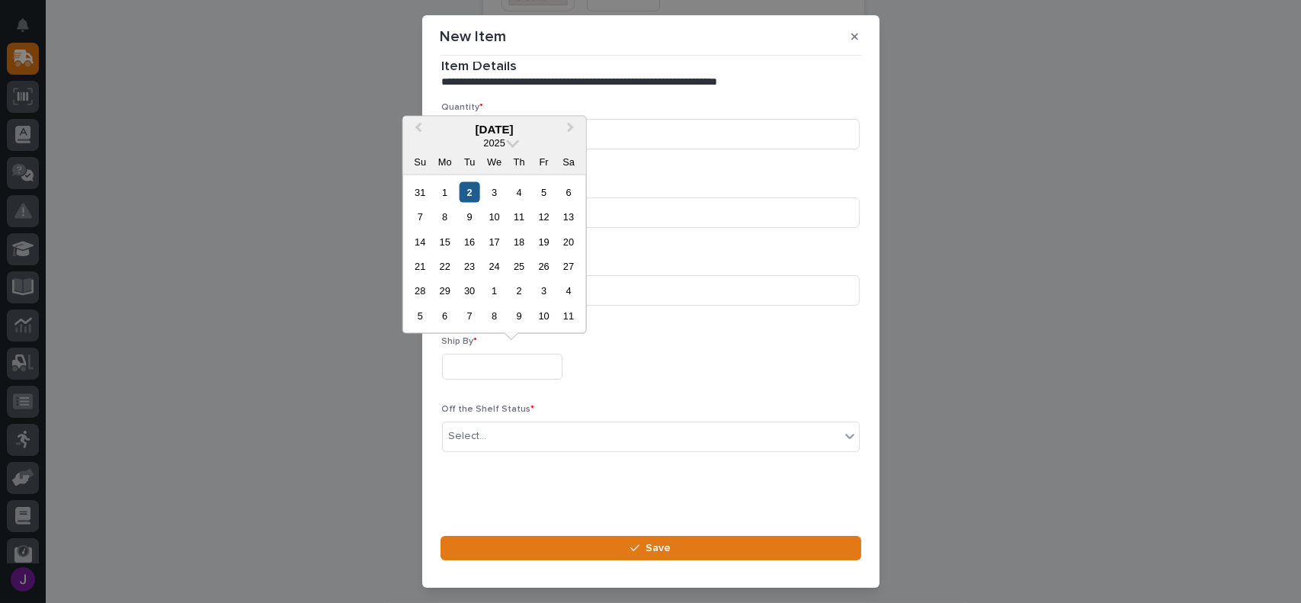
click at [459, 200] on div "2" at bounding box center [469, 191] width 21 height 21
type input "**********"
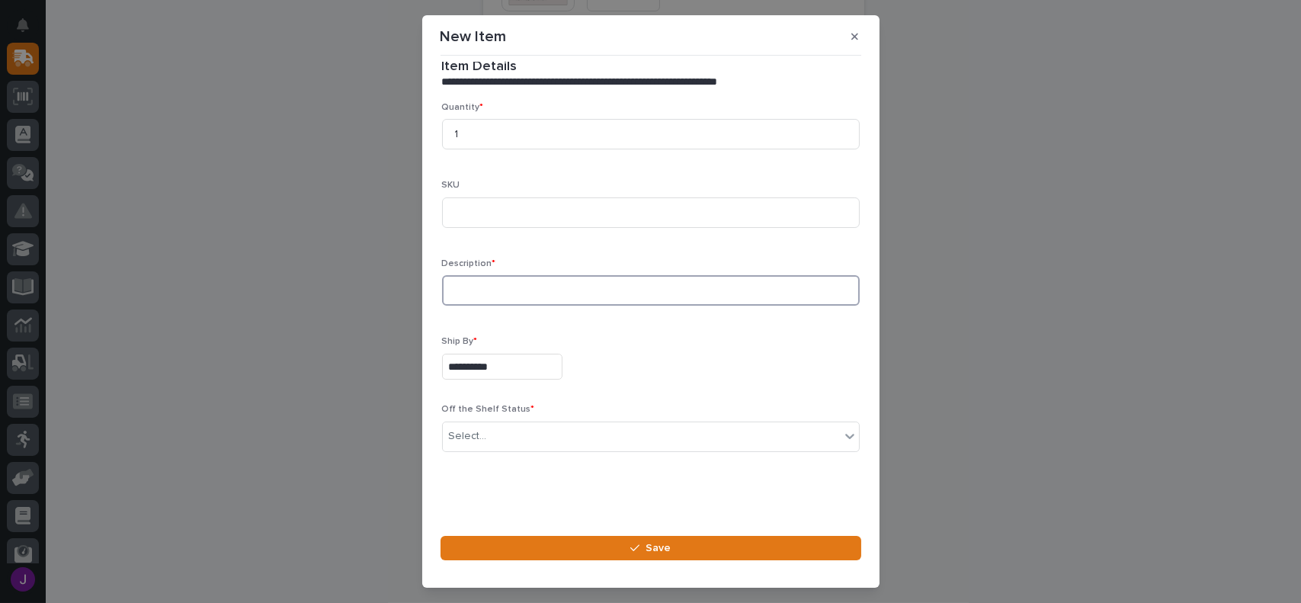
click at [477, 299] on input at bounding box center [651, 290] width 418 height 30
type input "Pendant Tilter"
click at [491, 433] on div "Select..." at bounding box center [641, 436] width 397 height 25
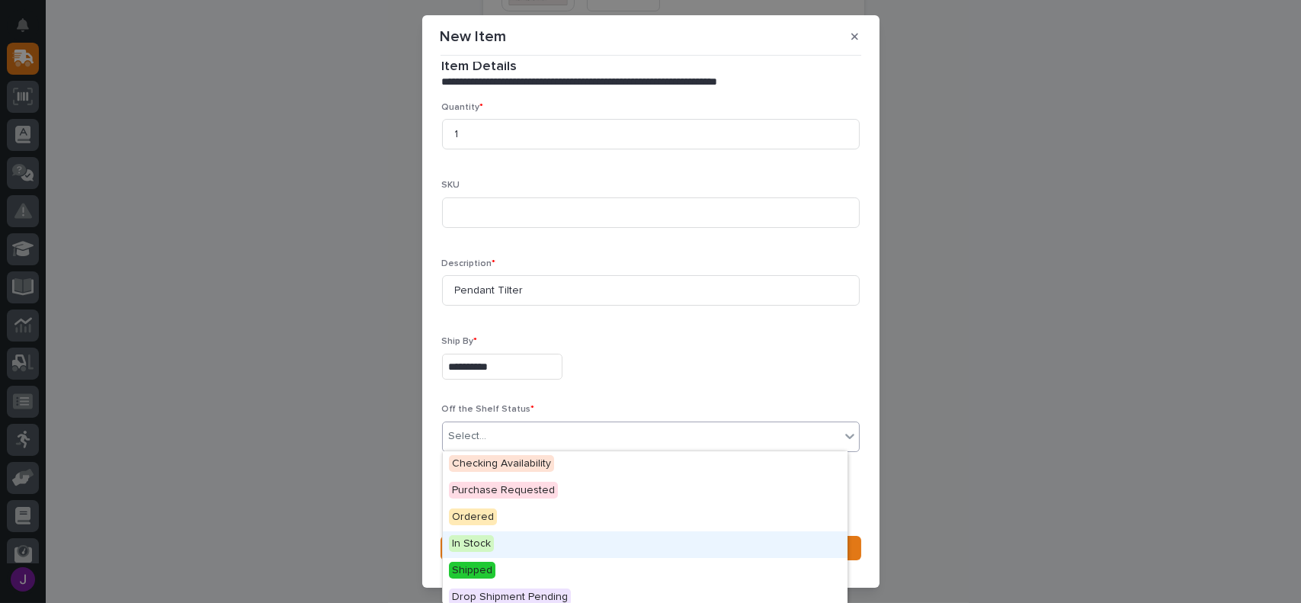
click at [479, 544] on span "In Stock" at bounding box center [471, 543] width 45 height 17
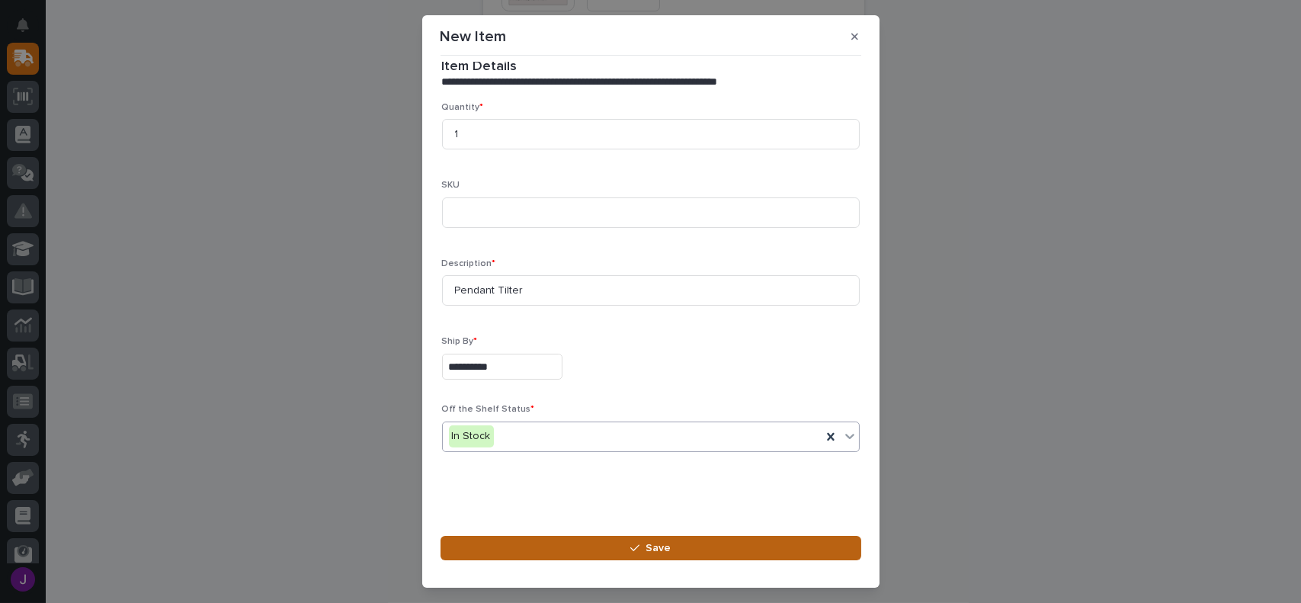
click at [672, 539] on button "Save" at bounding box center [650, 548] width 421 height 24
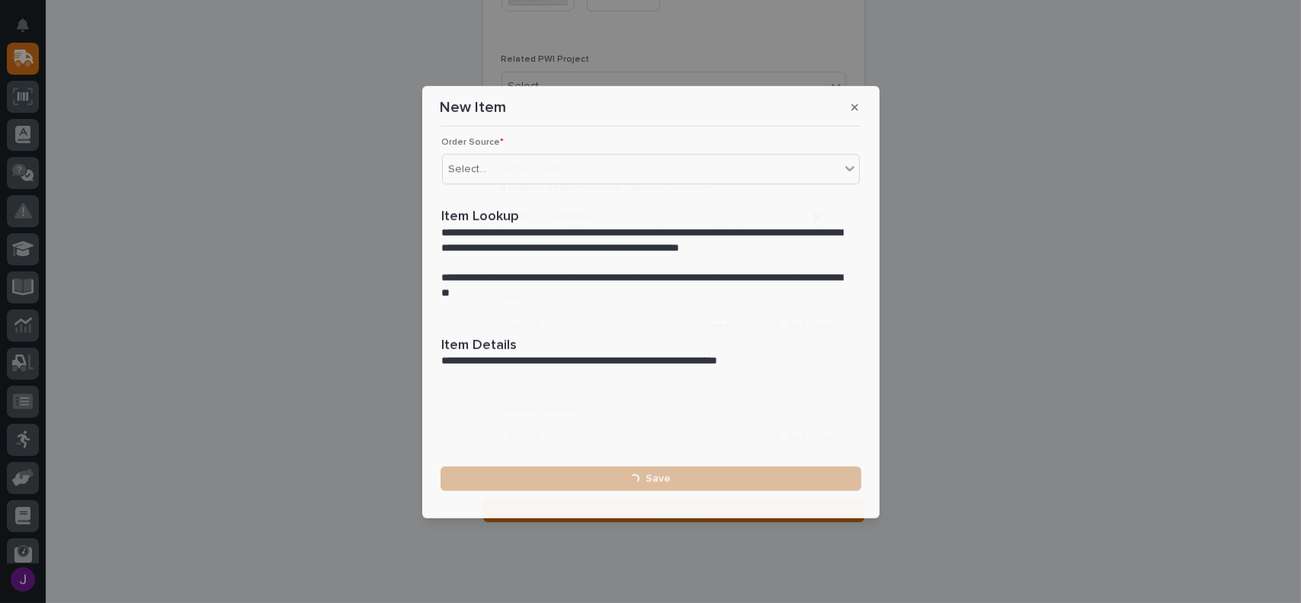
scroll to position [0, 0]
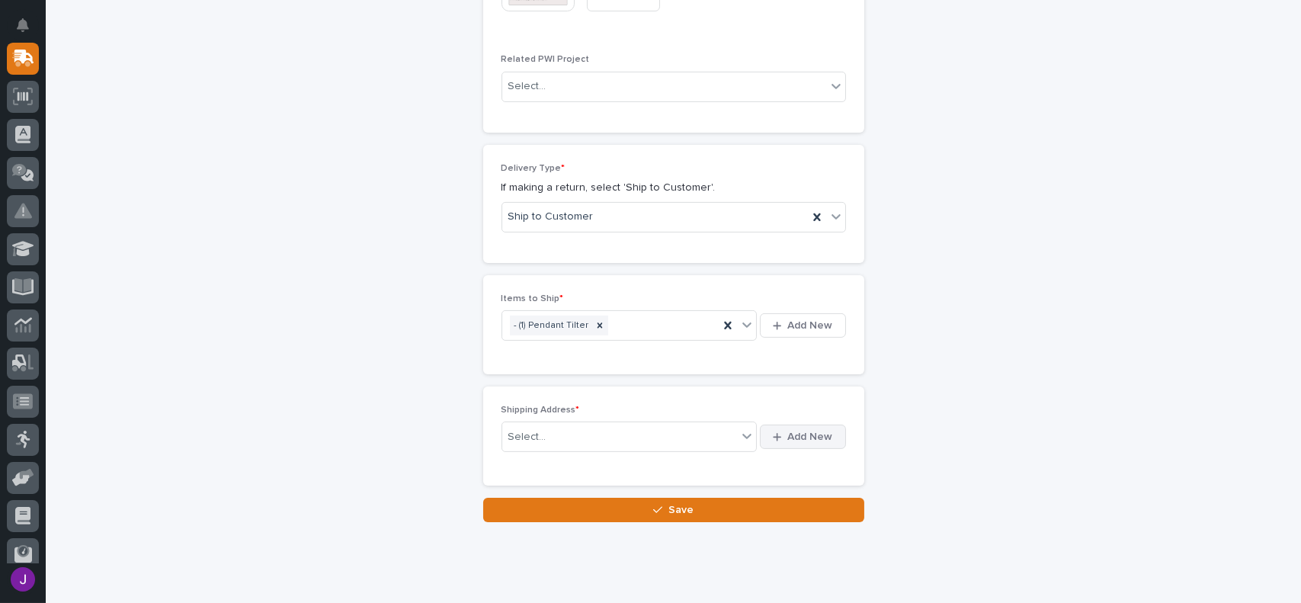
click at [797, 435] on span "Add New" at bounding box center [810, 437] width 45 height 14
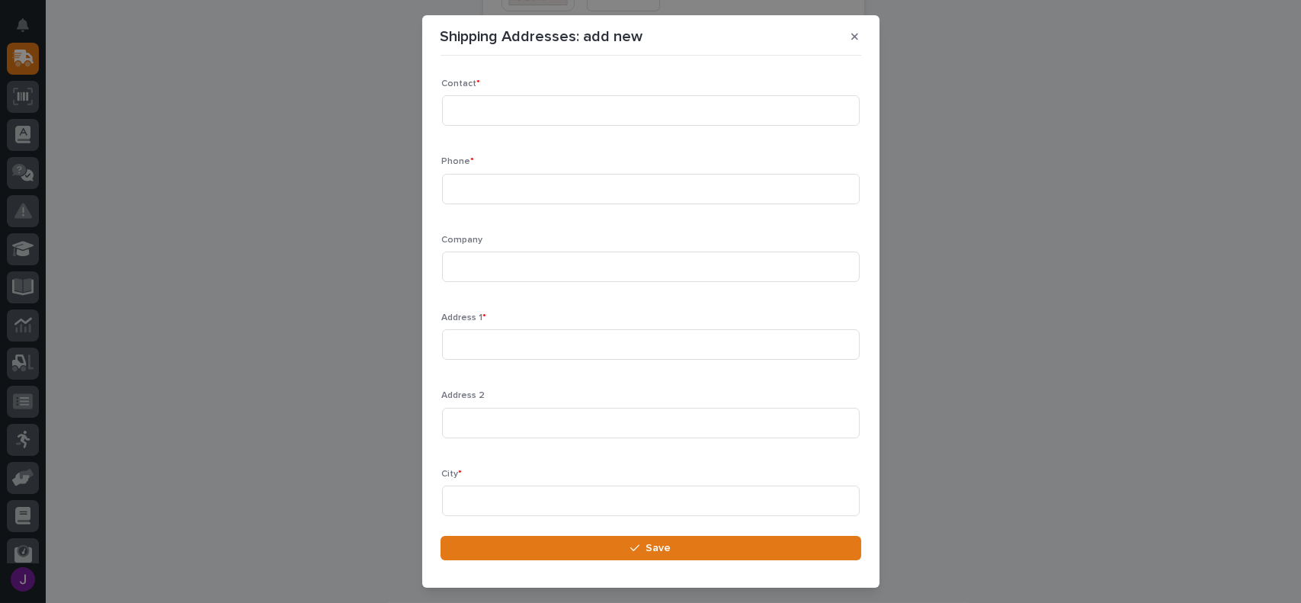
click at [367, 142] on div "Shipping Addresses: add new Loading... Saving… Loading... Saving… Loading... Sa…" at bounding box center [650, 301] width 1301 height 603
click at [855, 37] on icon "button" at bounding box center [854, 36] width 7 height 7
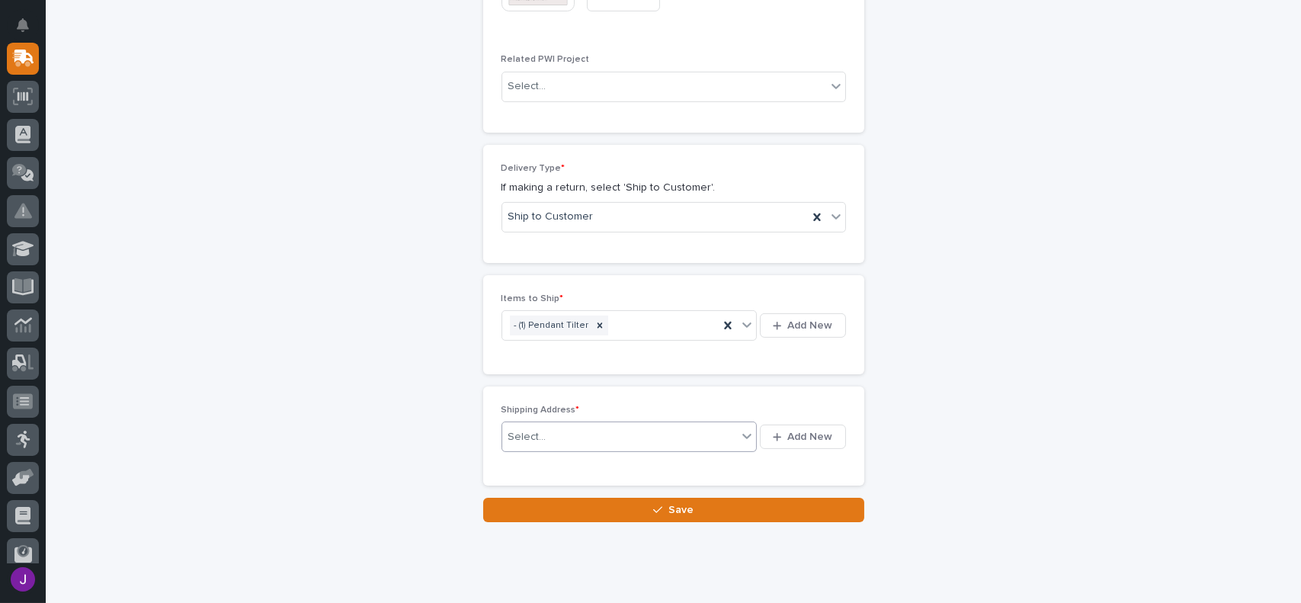
click at [617, 428] on div "Select..." at bounding box center [619, 436] width 235 height 25
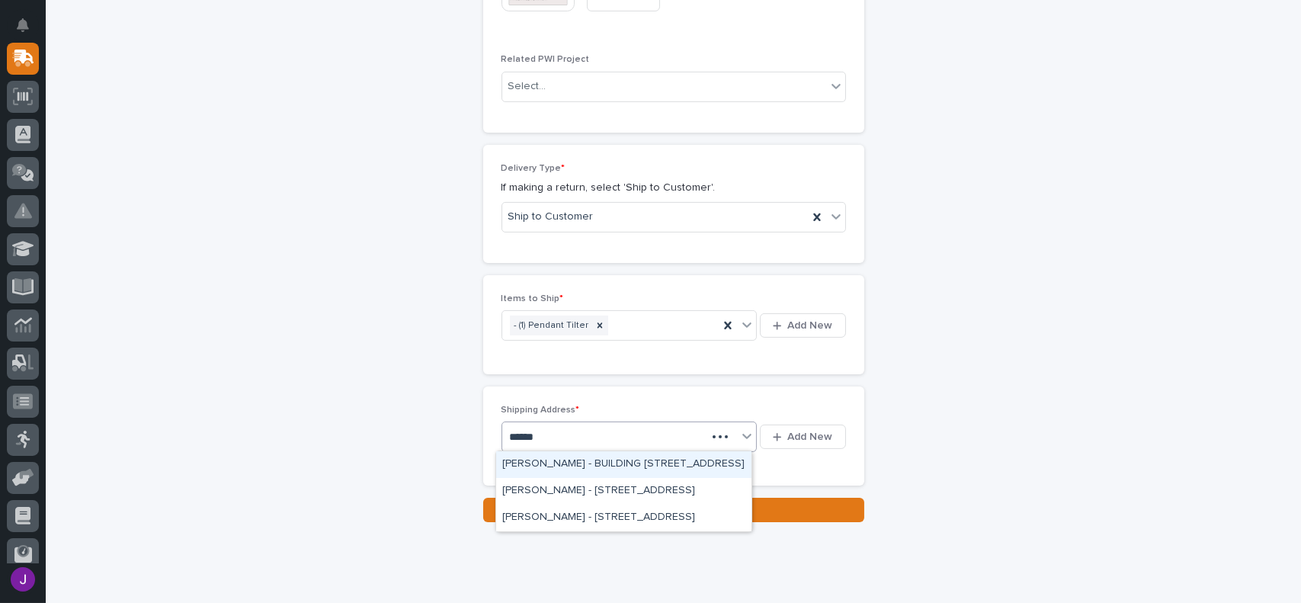
type input "*******"
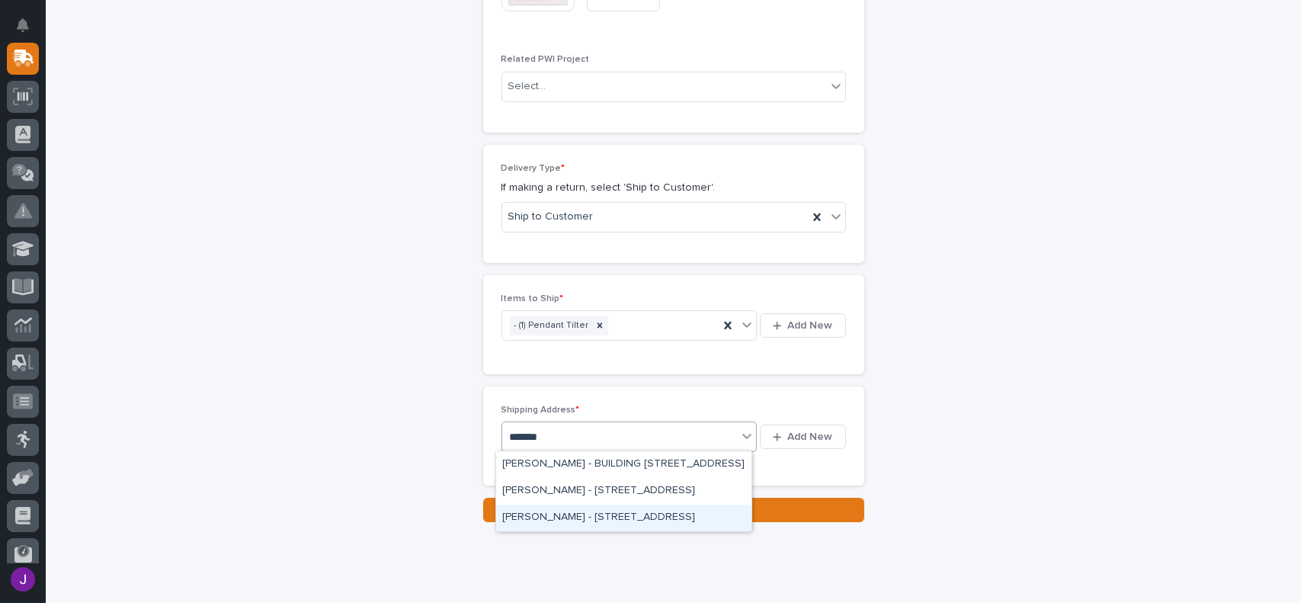
click at [633, 520] on div "[PERSON_NAME] - [STREET_ADDRESS]" at bounding box center [623, 517] width 255 height 27
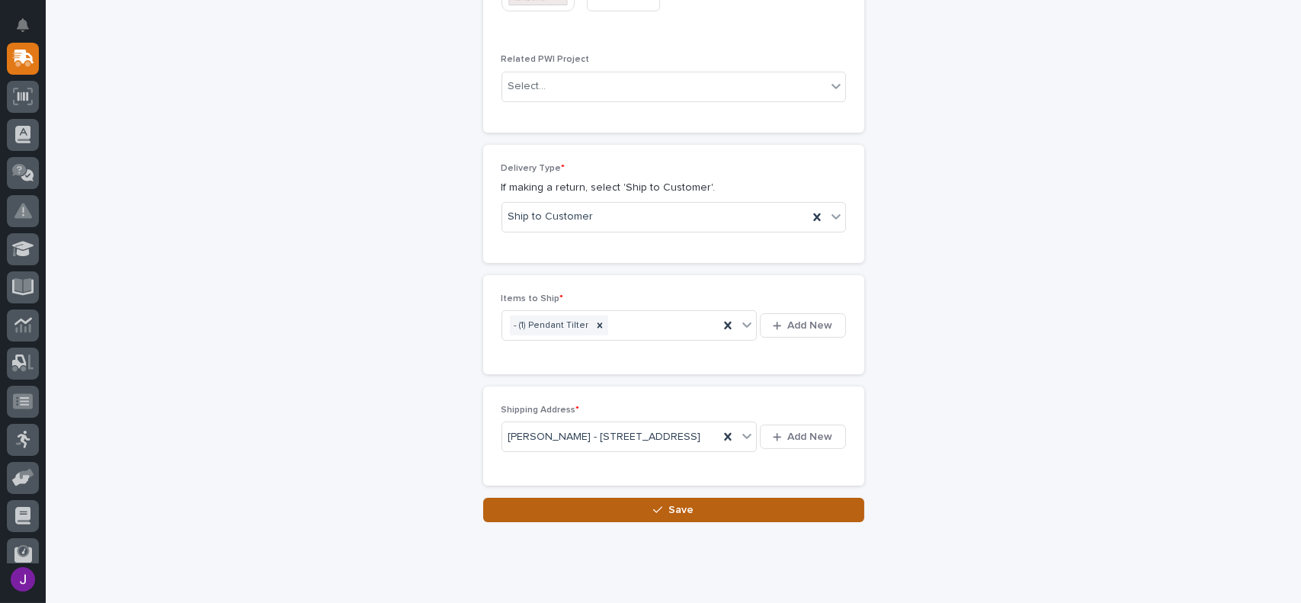
click at [726, 522] on button "Save" at bounding box center [673, 510] width 381 height 24
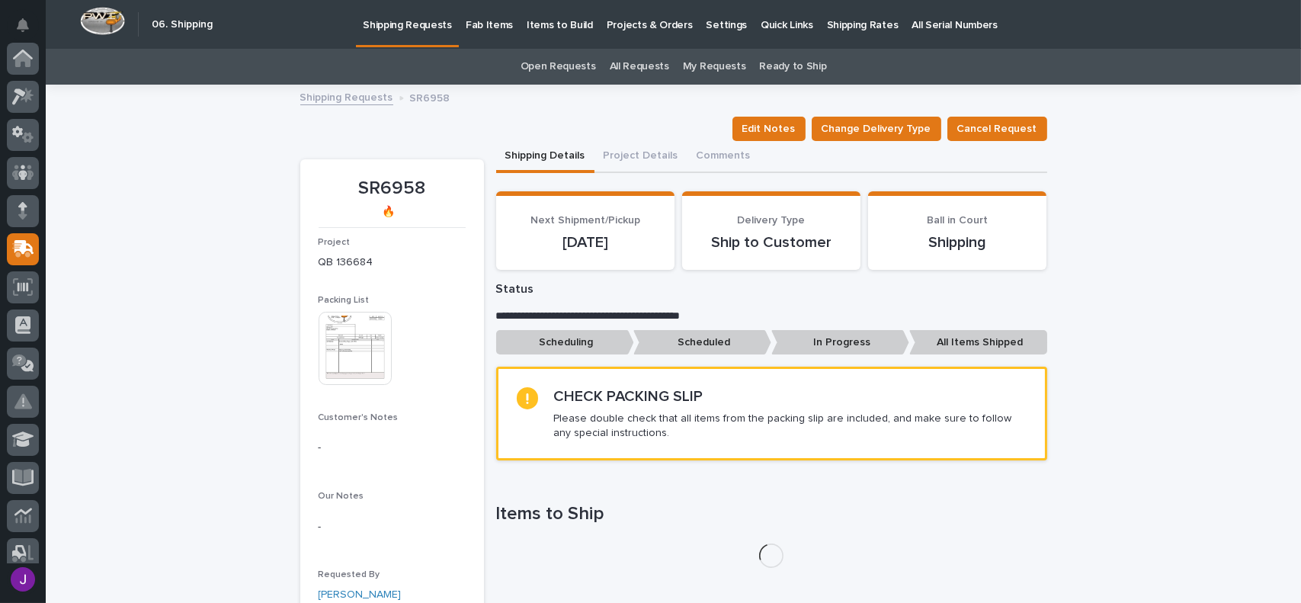
scroll to position [190, 0]
